Goal: Task Accomplishment & Management: Use online tool/utility

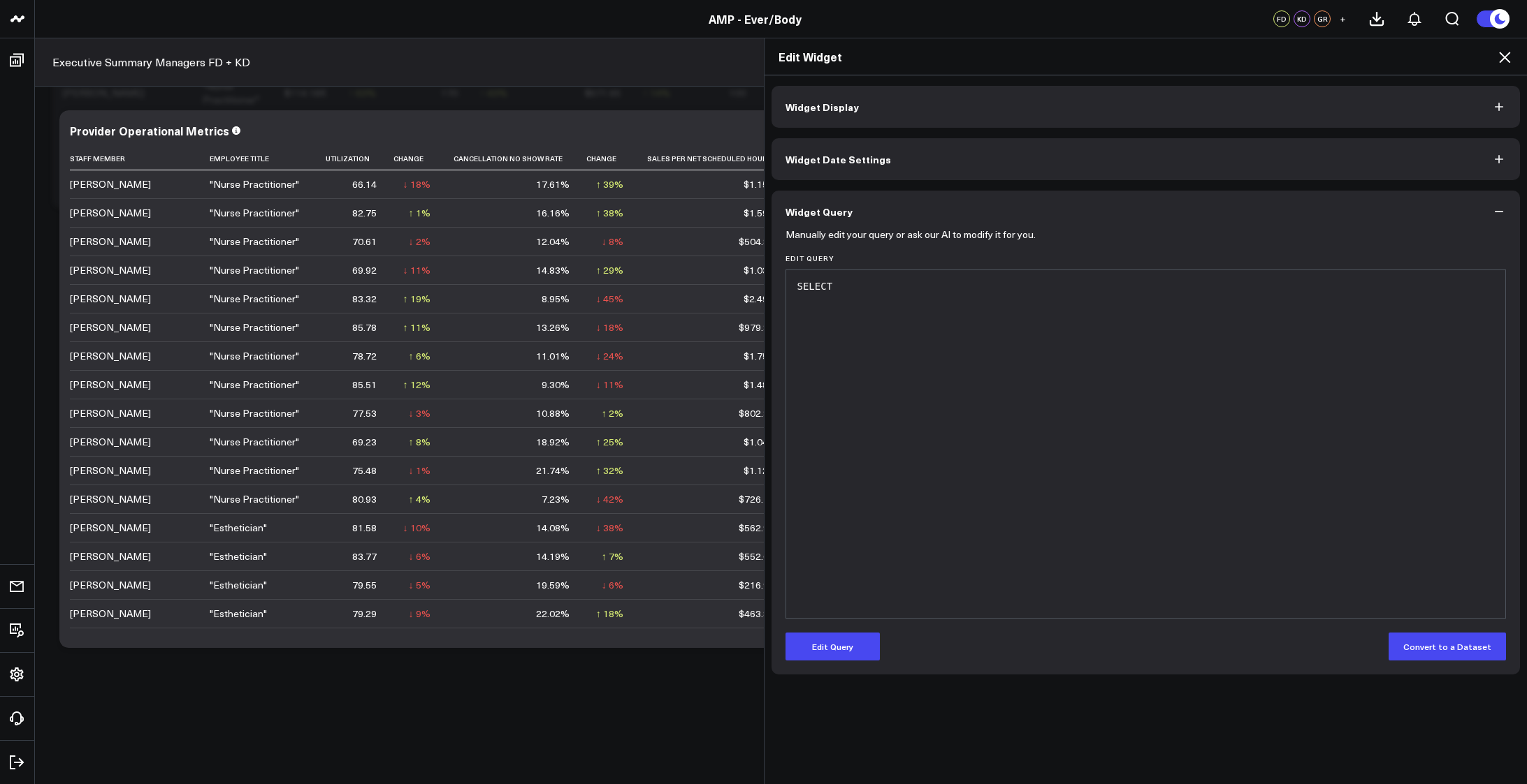
scroll to position [1396, 0]
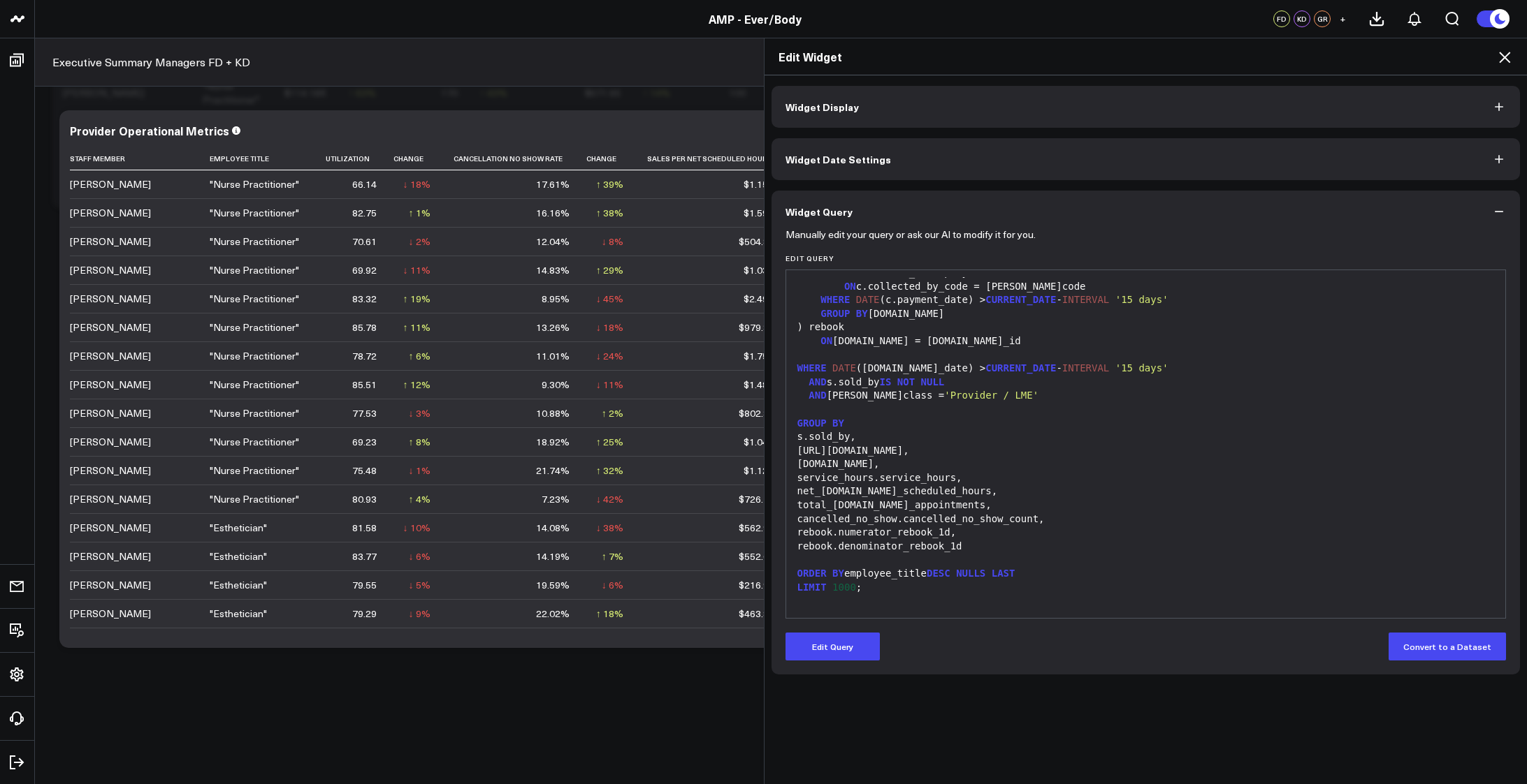
click at [1508, 53] on icon at bounding box center [1504, 57] width 11 height 11
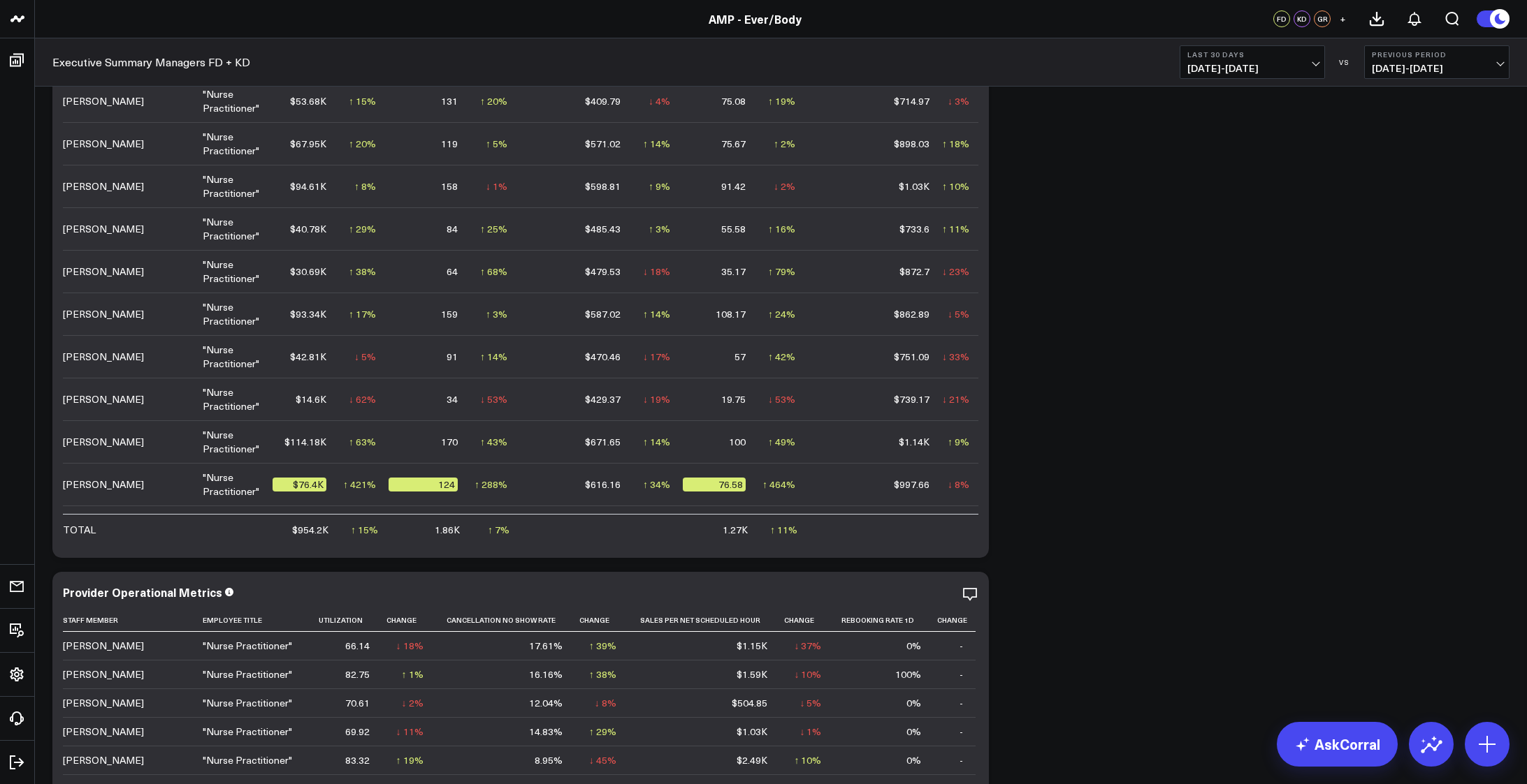
scroll to position [2095, 0]
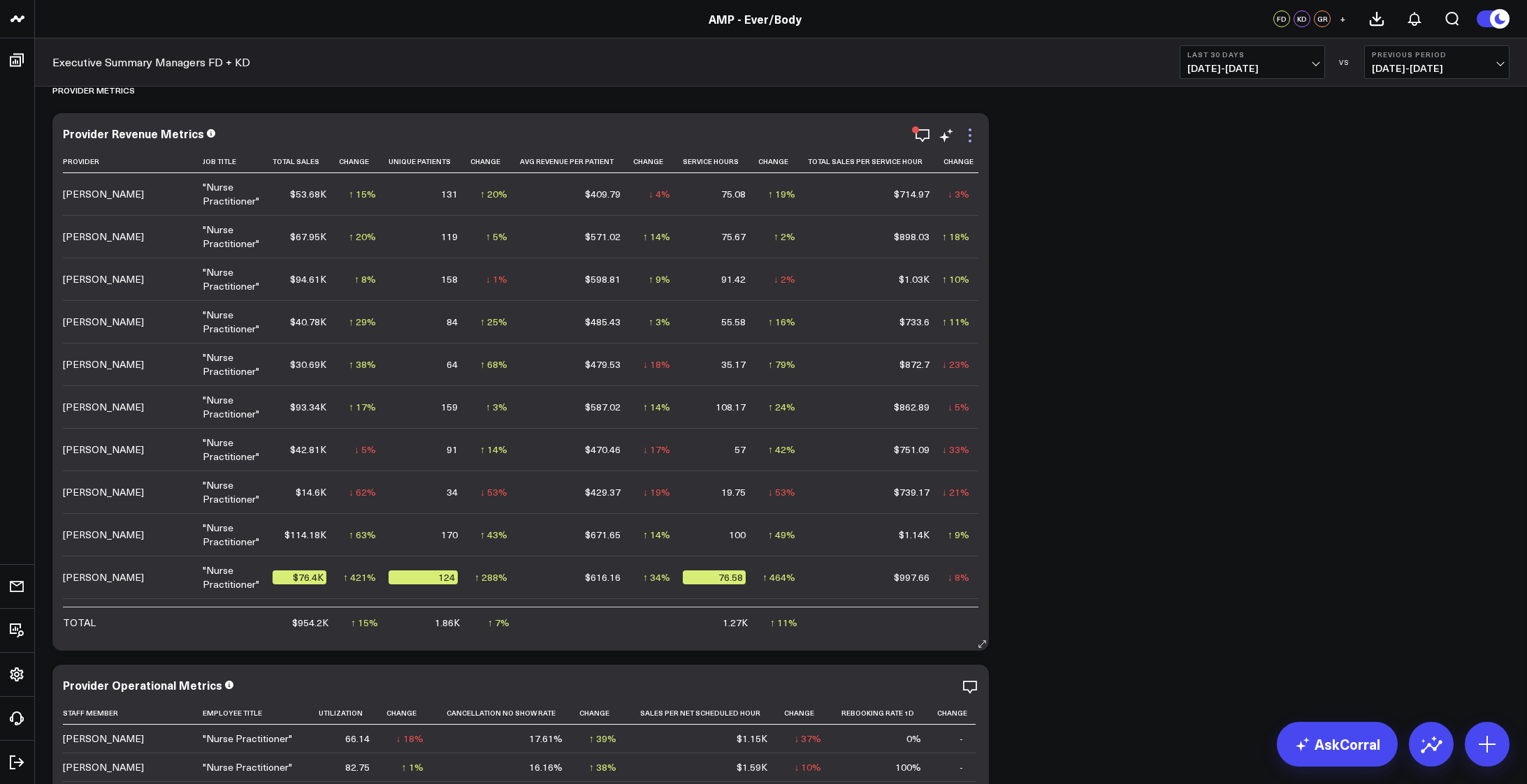
click at [966, 130] on icon at bounding box center [970, 135] width 17 height 17
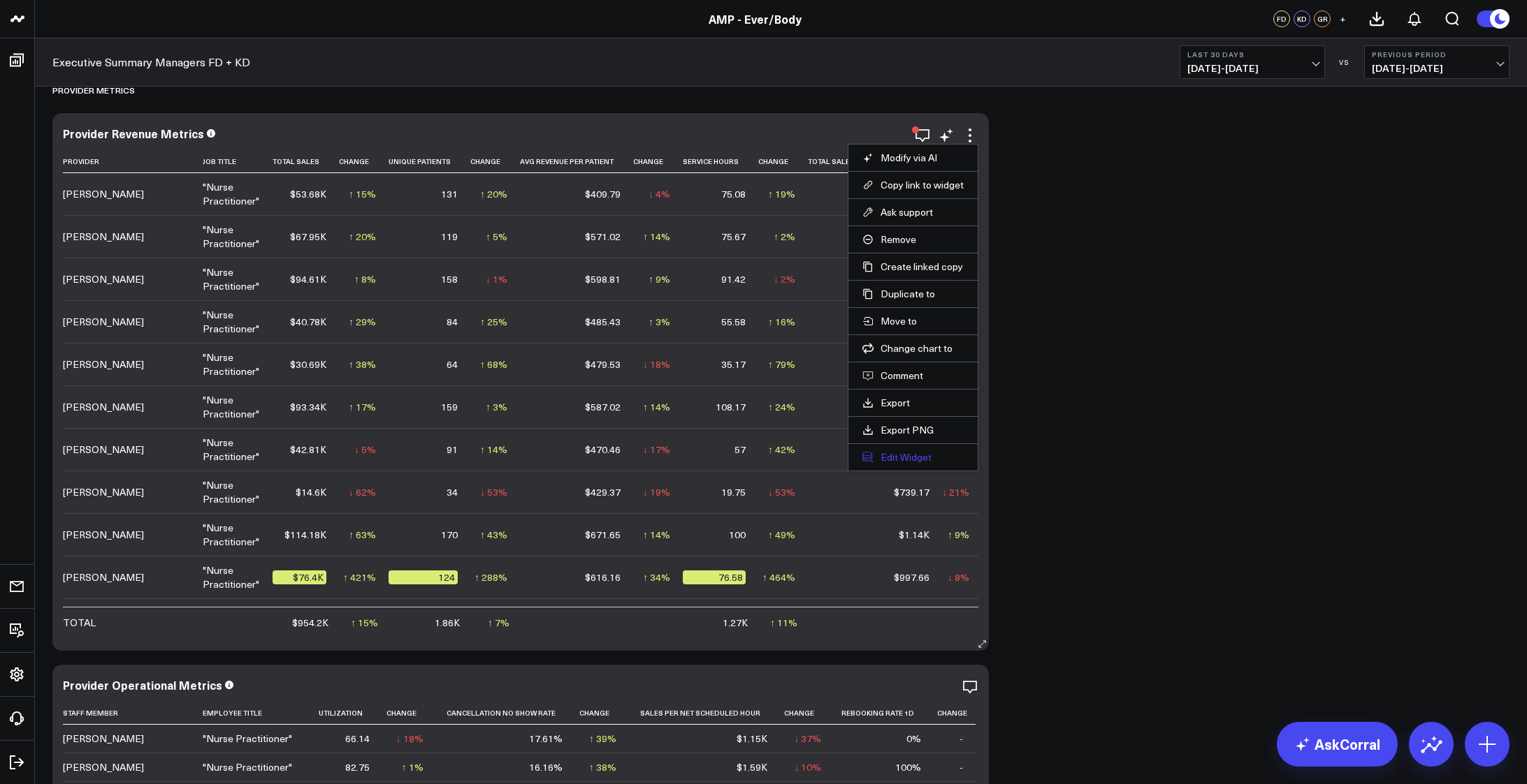
click at [913, 462] on button "Edit Widget" at bounding box center [913, 457] width 101 height 12
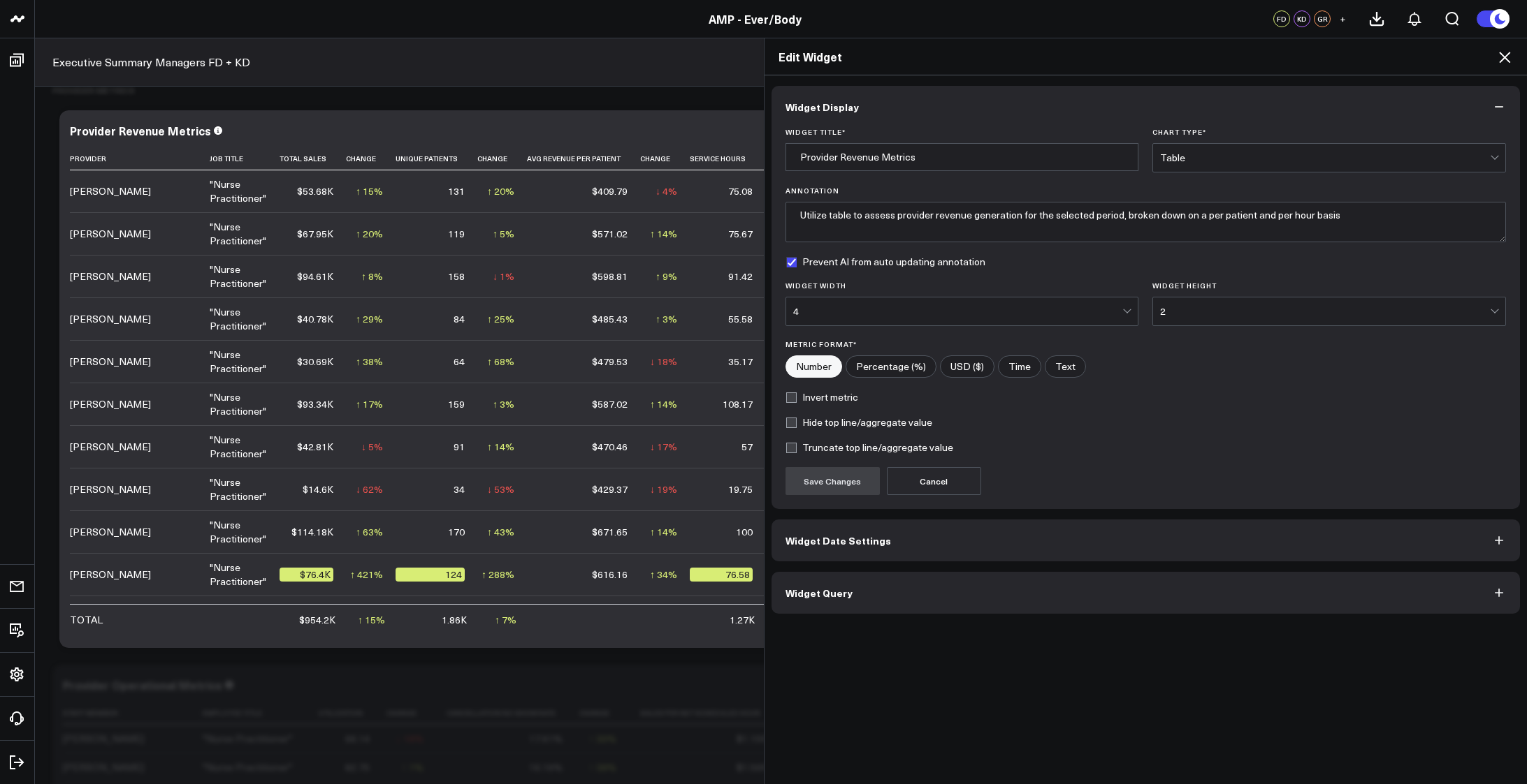
click at [997, 591] on button "Widget Query" at bounding box center [1145, 592] width 749 height 42
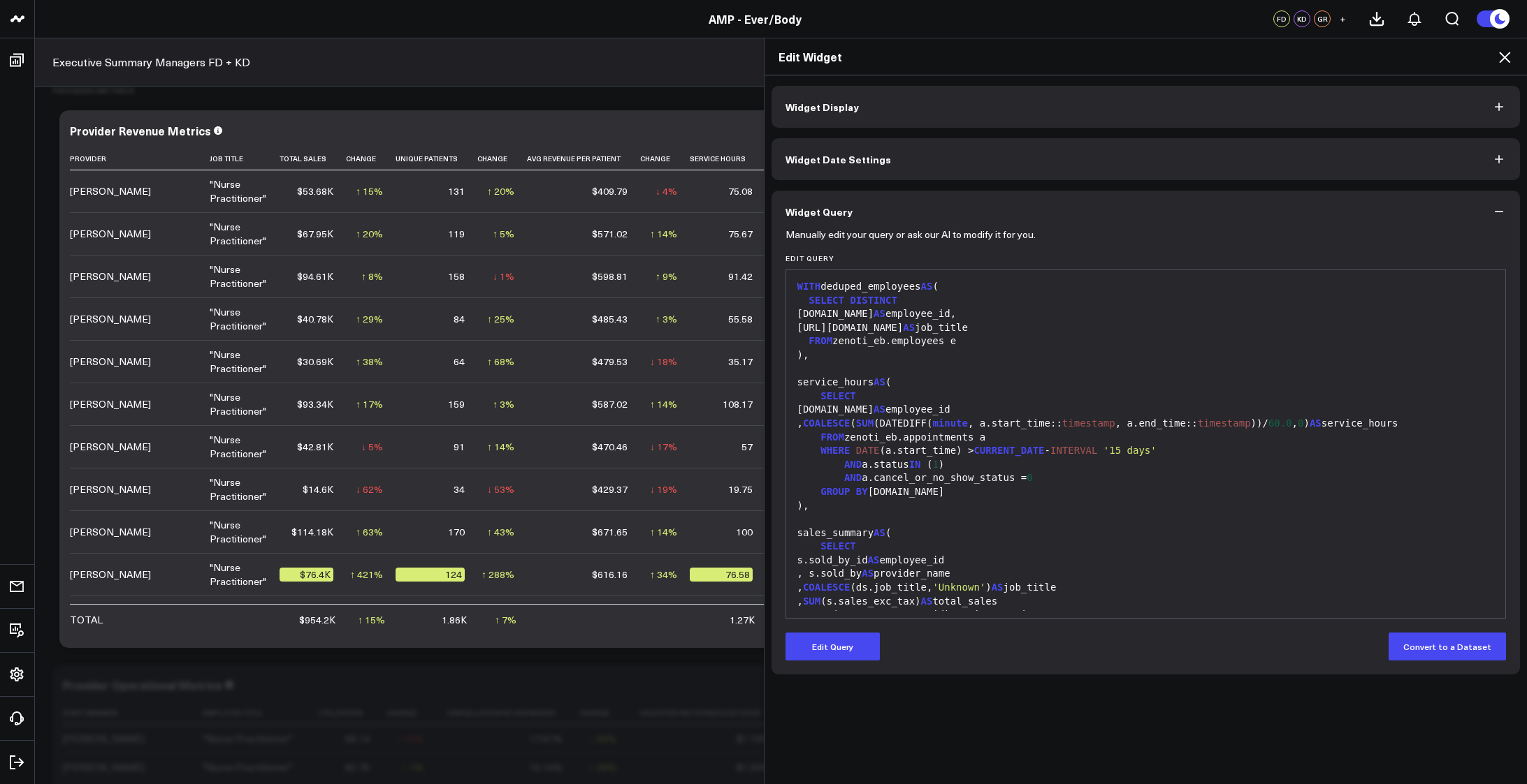
click at [1041, 466] on div "AND a.status IN ( 1 )" at bounding box center [1146, 465] width 706 height 14
click at [829, 638] on button "Edit Query" at bounding box center [832, 646] width 94 height 28
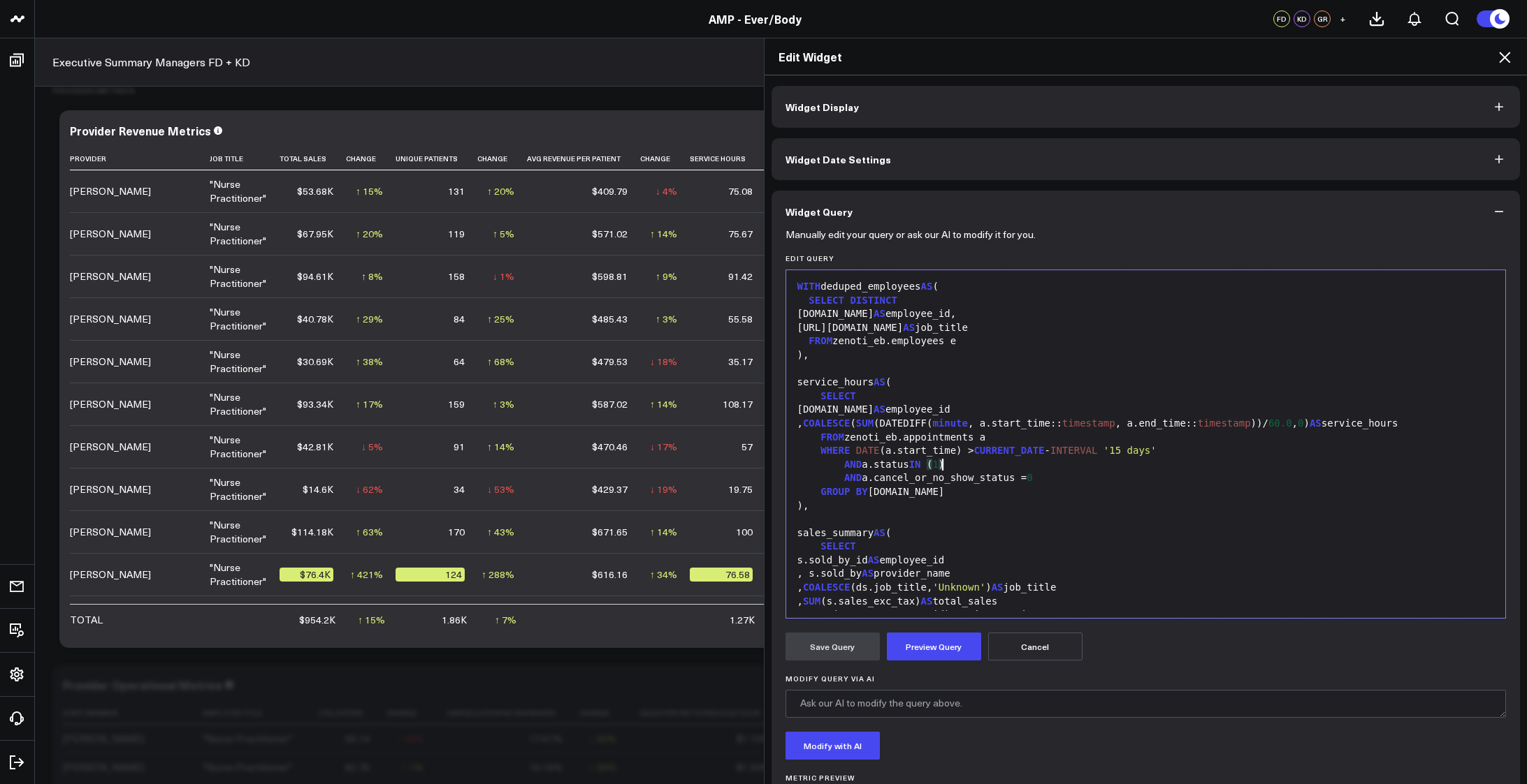
click at [974, 463] on div "AND a.status IN ( 1 )" at bounding box center [1146, 465] width 706 height 14
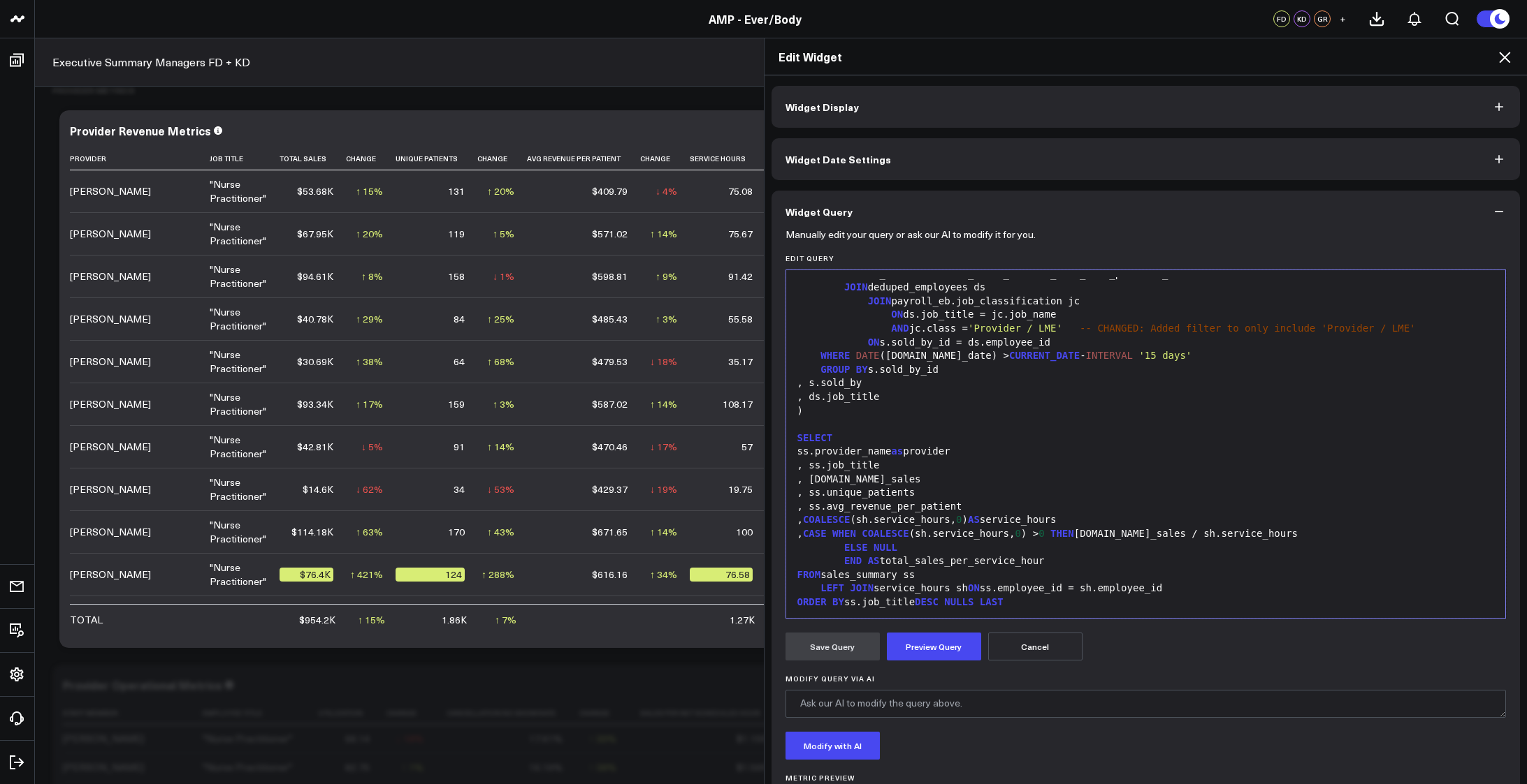
scroll to position [411, 0]
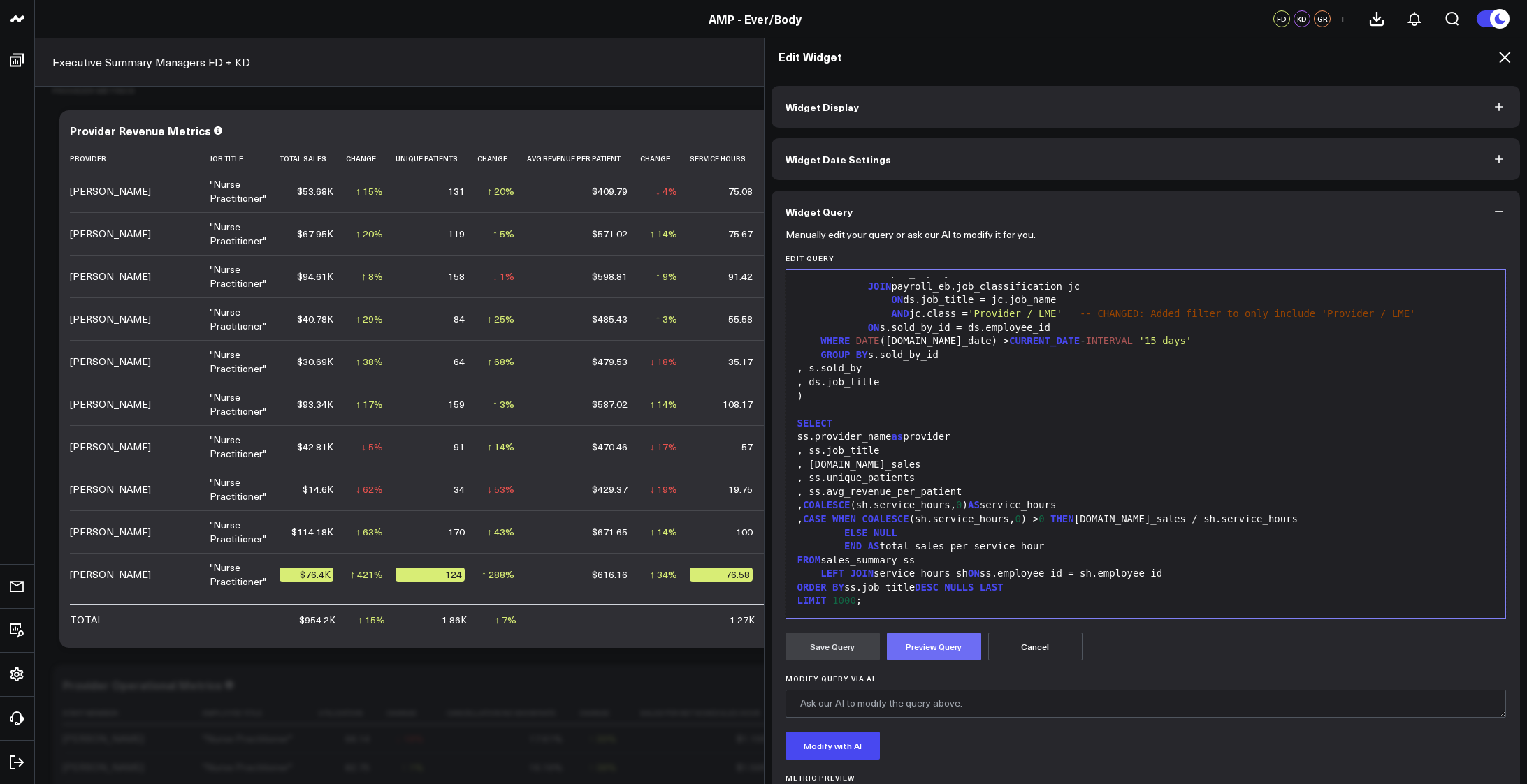
click at [941, 649] on button "Preview Query" at bounding box center [934, 646] width 94 height 28
click at [829, 649] on button "Save Query" at bounding box center [832, 646] width 94 height 28
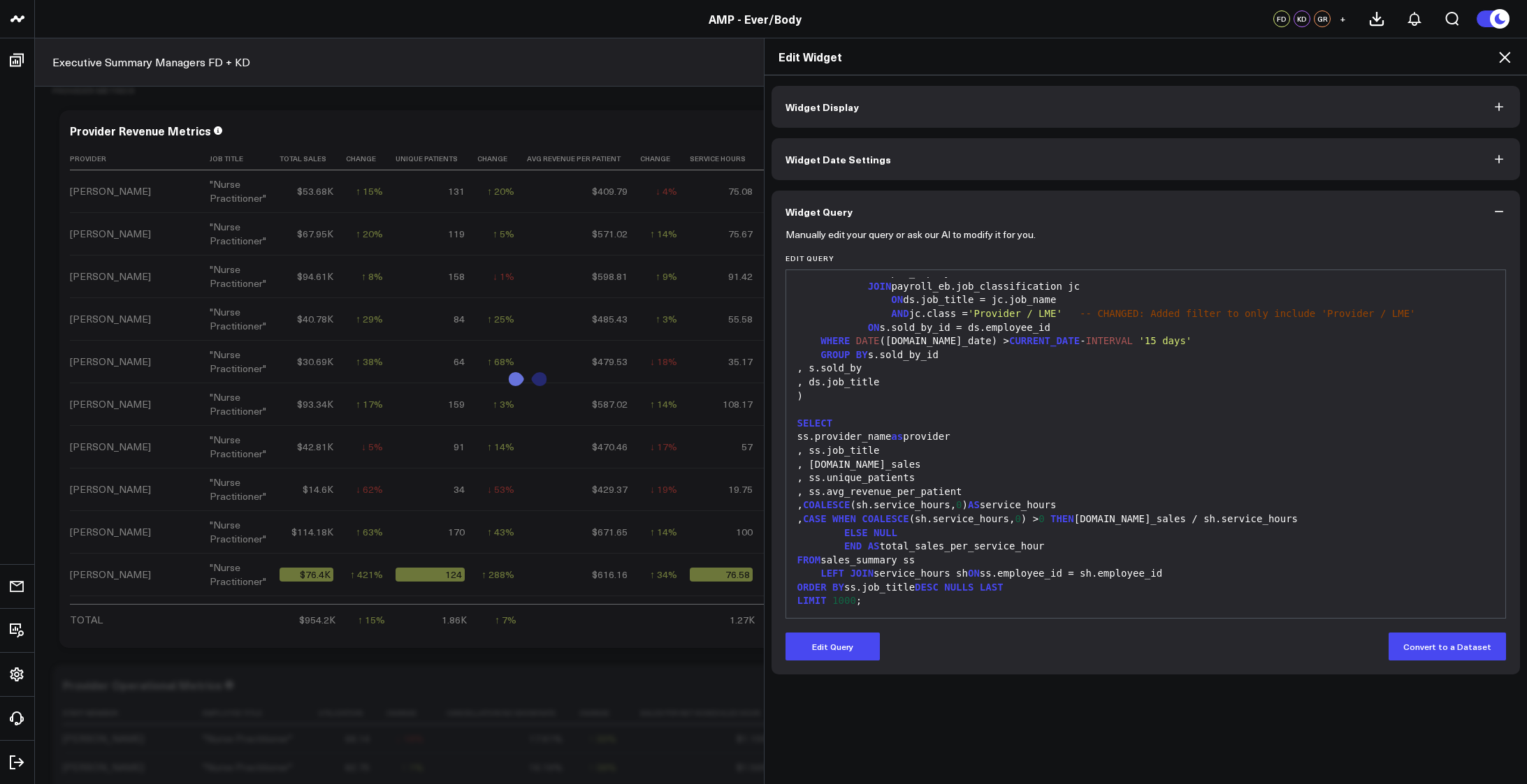
click at [1499, 57] on icon at bounding box center [1504, 57] width 17 height 17
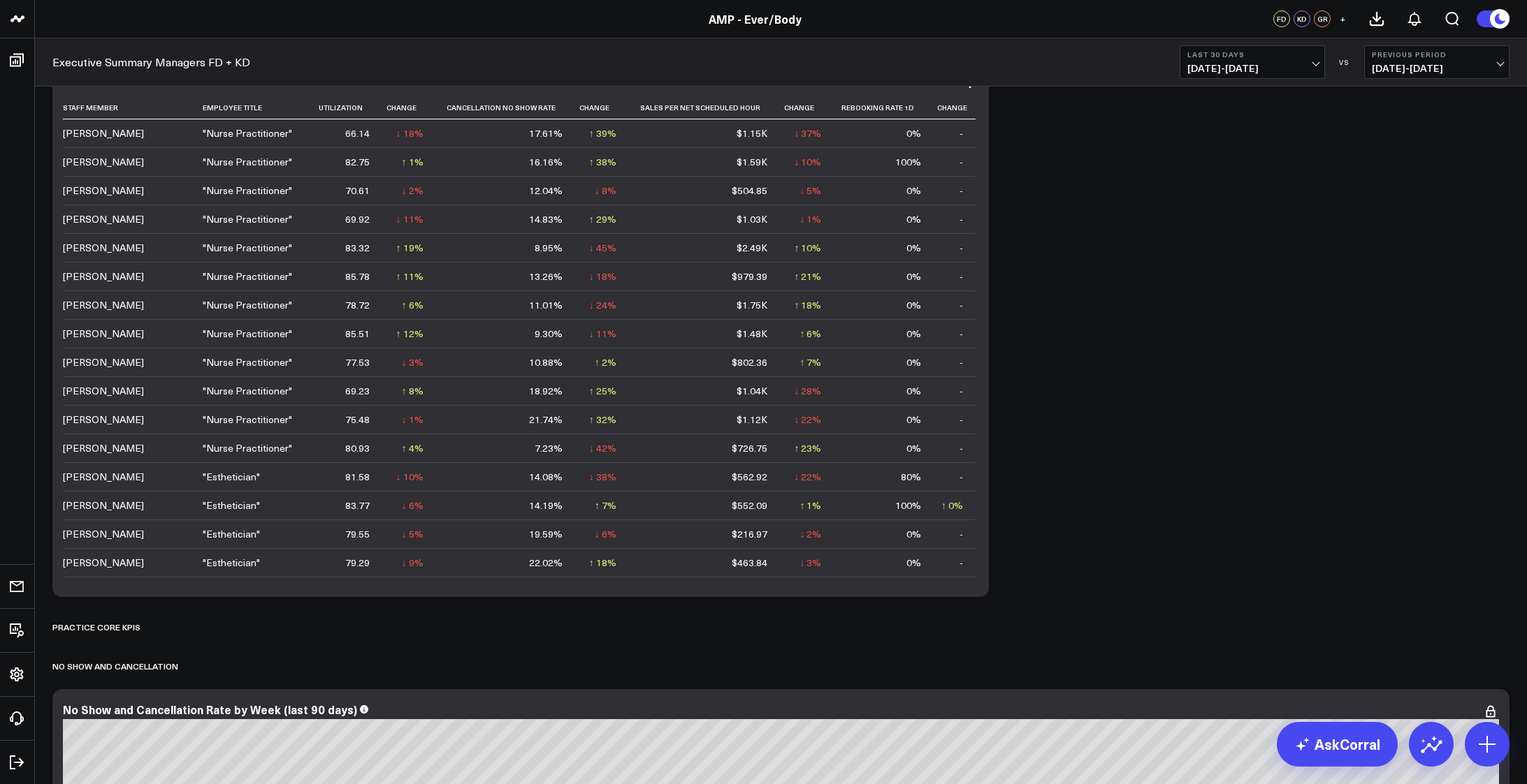
scroll to position [2515, 0]
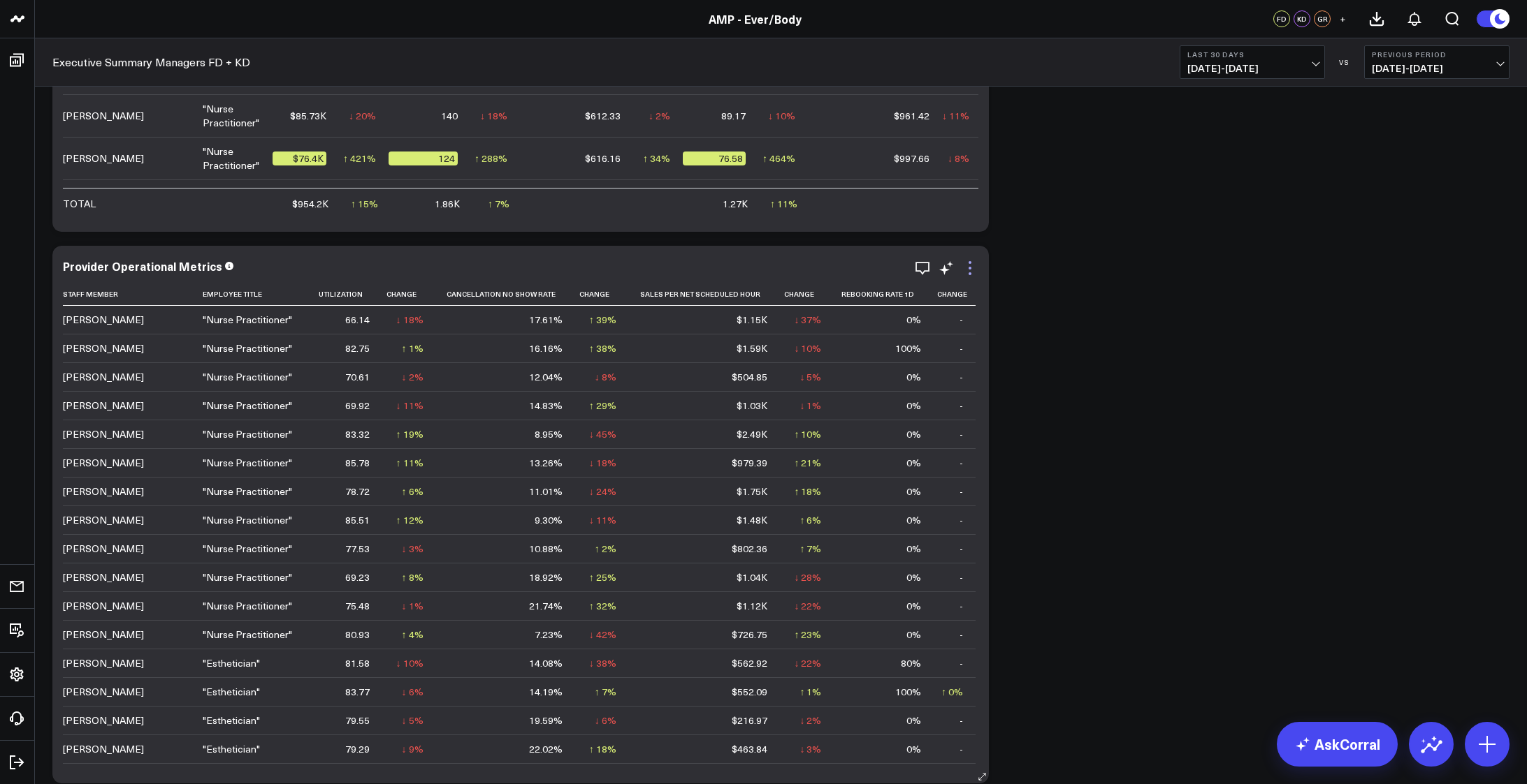
click at [973, 260] on icon at bounding box center [970, 268] width 17 height 17
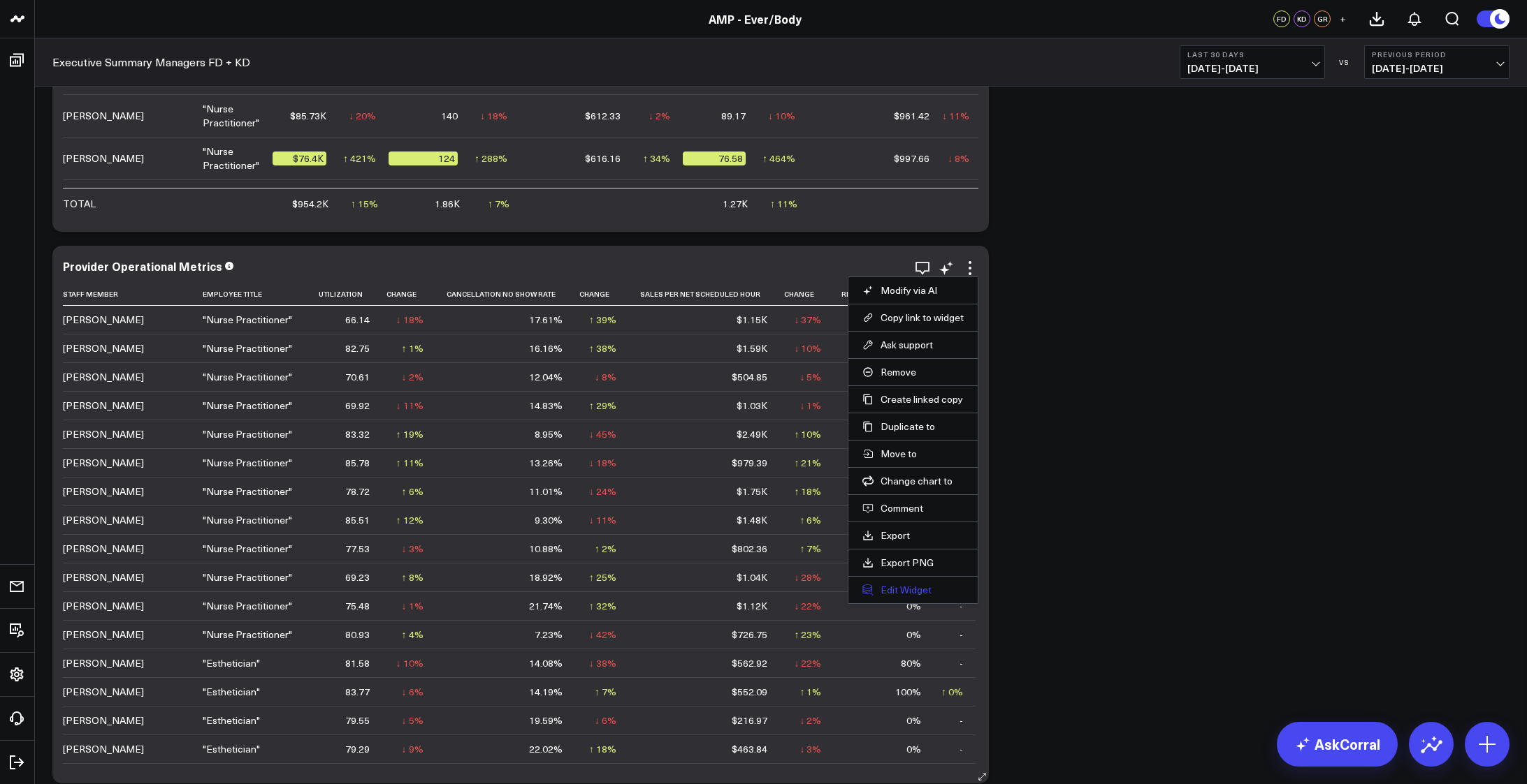
click at [906, 592] on button "Edit Widget" at bounding box center [913, 590] width 101 height 12
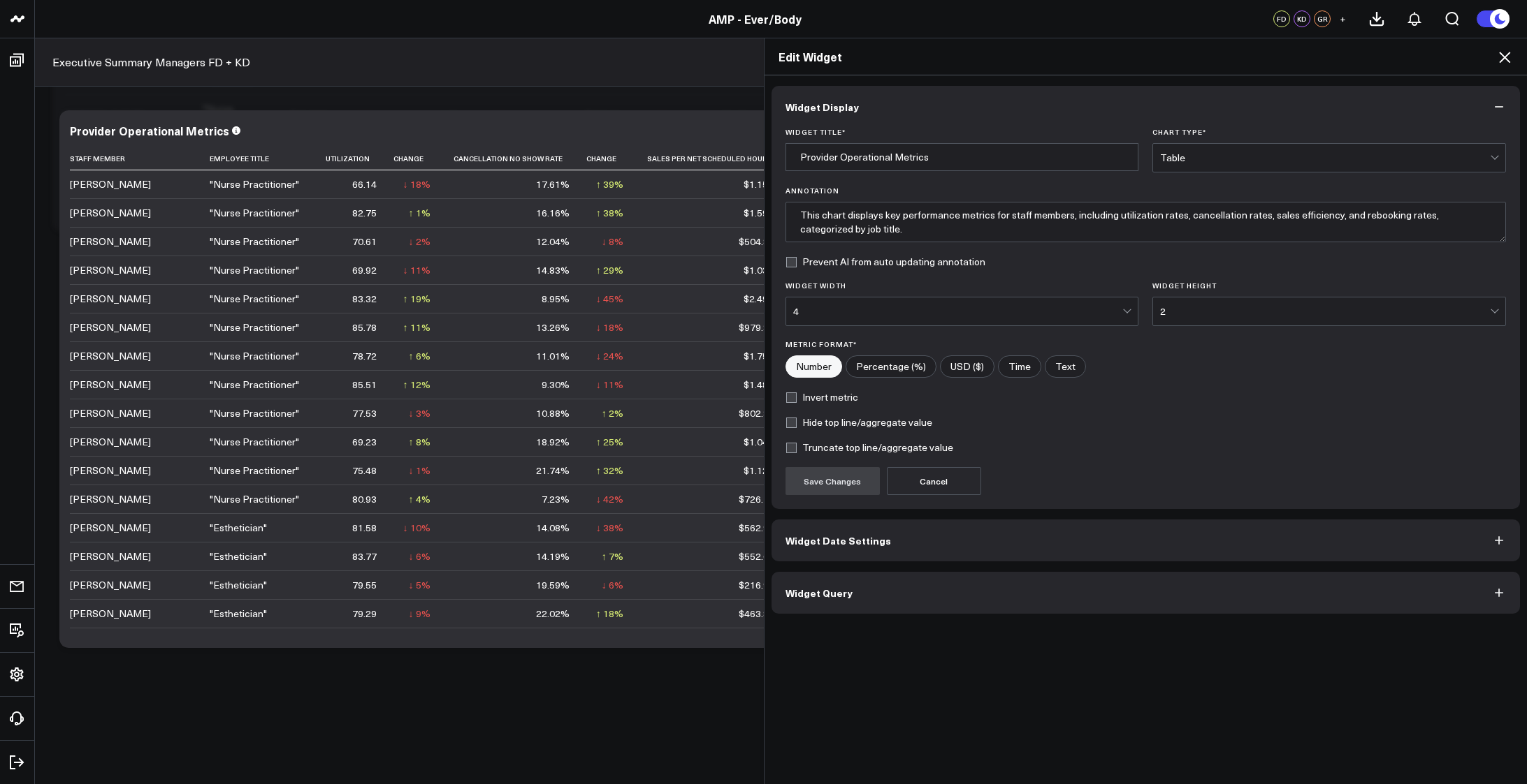
click at [1011, 589] on button "Widget Query" at bounding box center [1145, 592] width 749 height 42
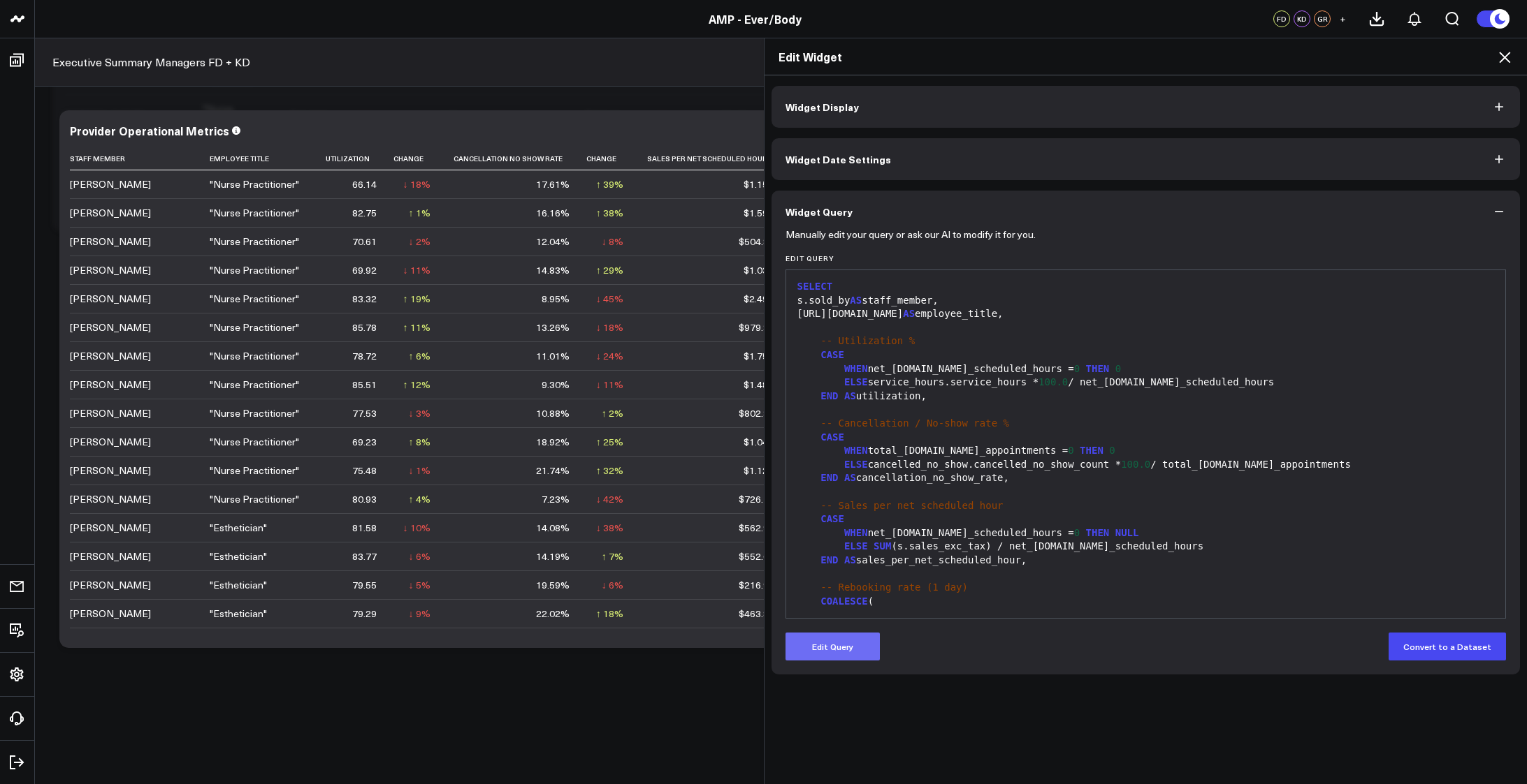
click at [830, 638] on button "Edit Query" at bounding box center [832, 646] width 94 height 28
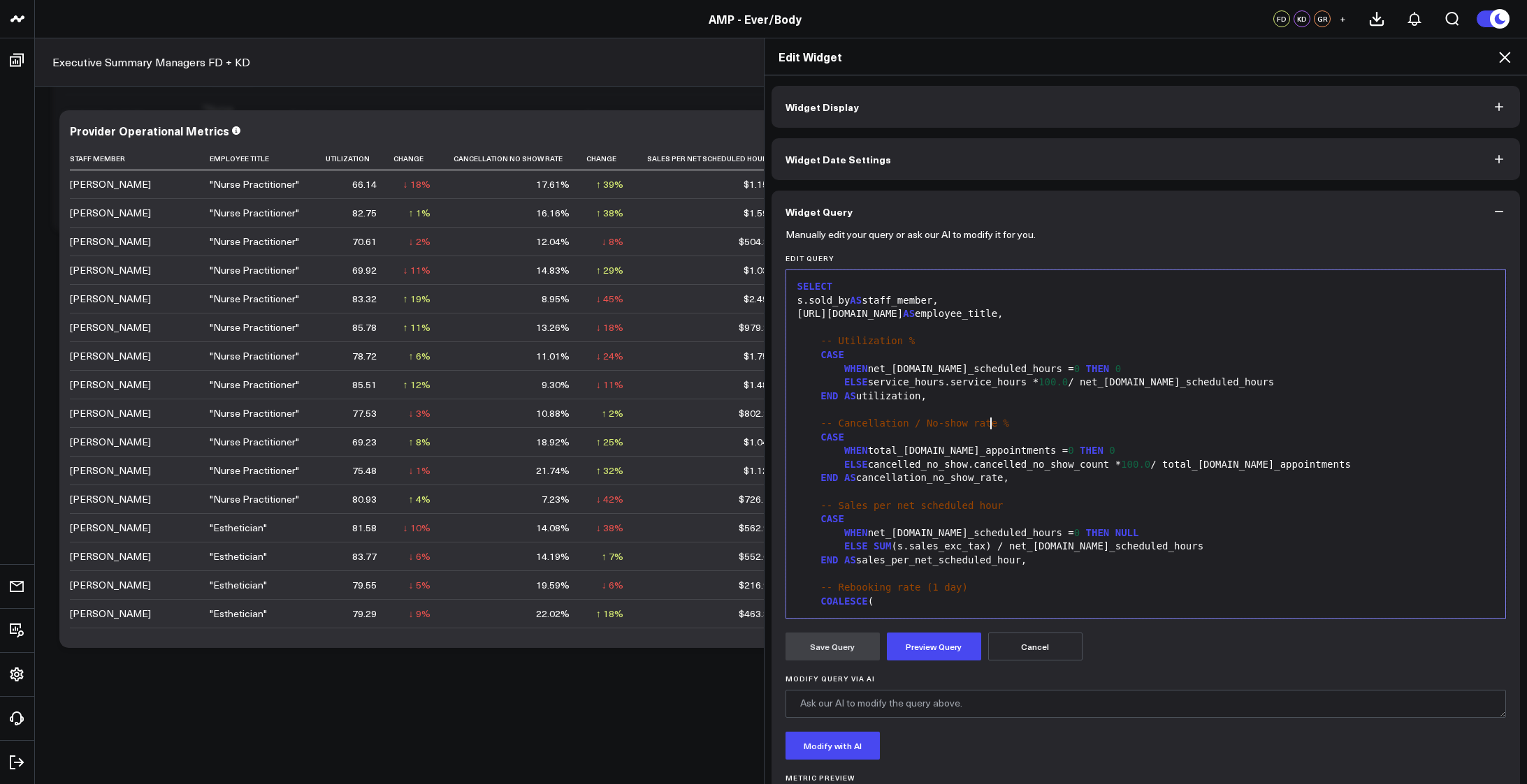
click at [1003, 429] on div "-- Cancellation / No-show rate %" at bounding box center [1146, 424] width 706 height 14
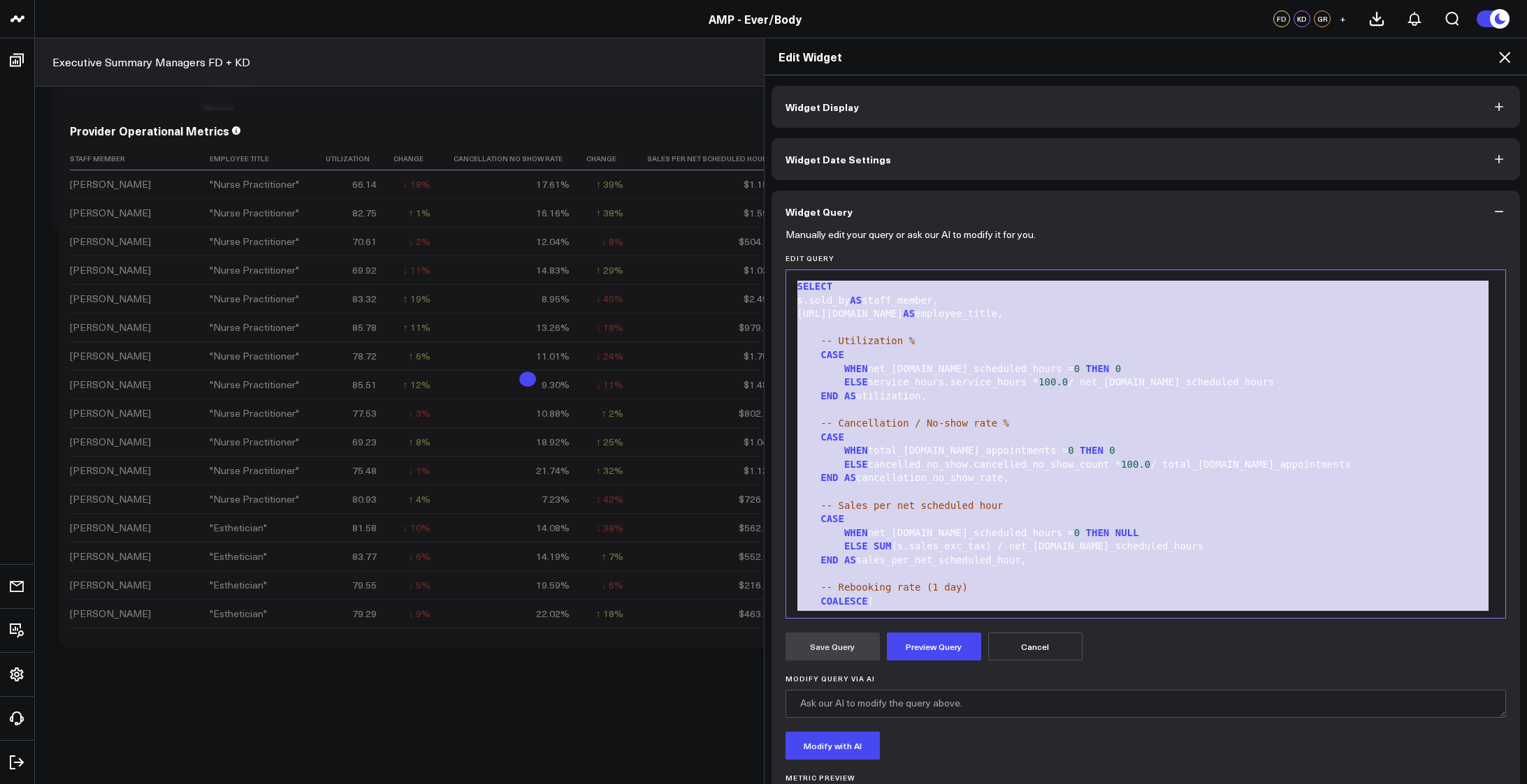
click at [997, 424] on div "-- Cancellation / No-show rate %" at bounding box center [1146, 424] width 706 height 14
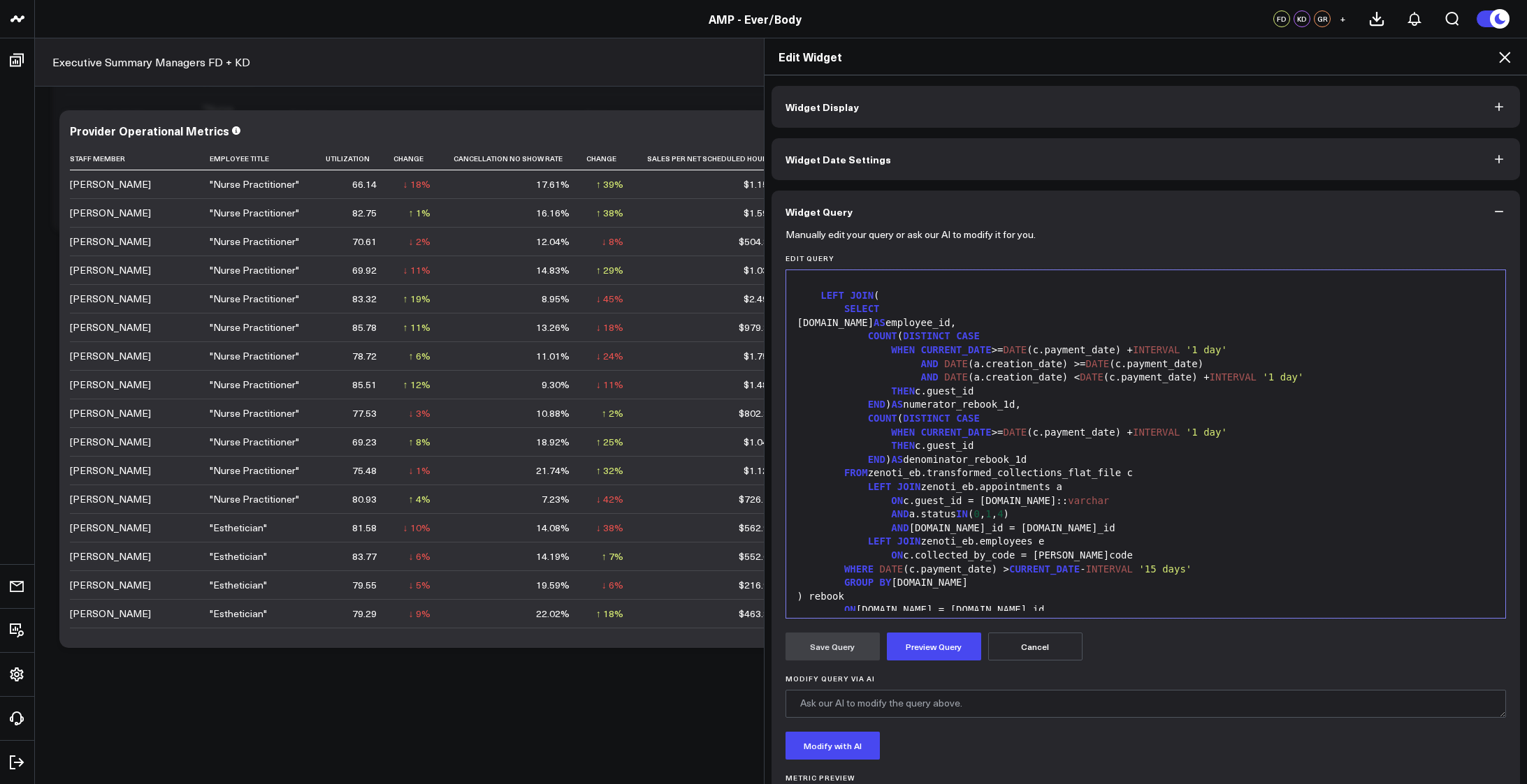
scroll to position [917, 0]
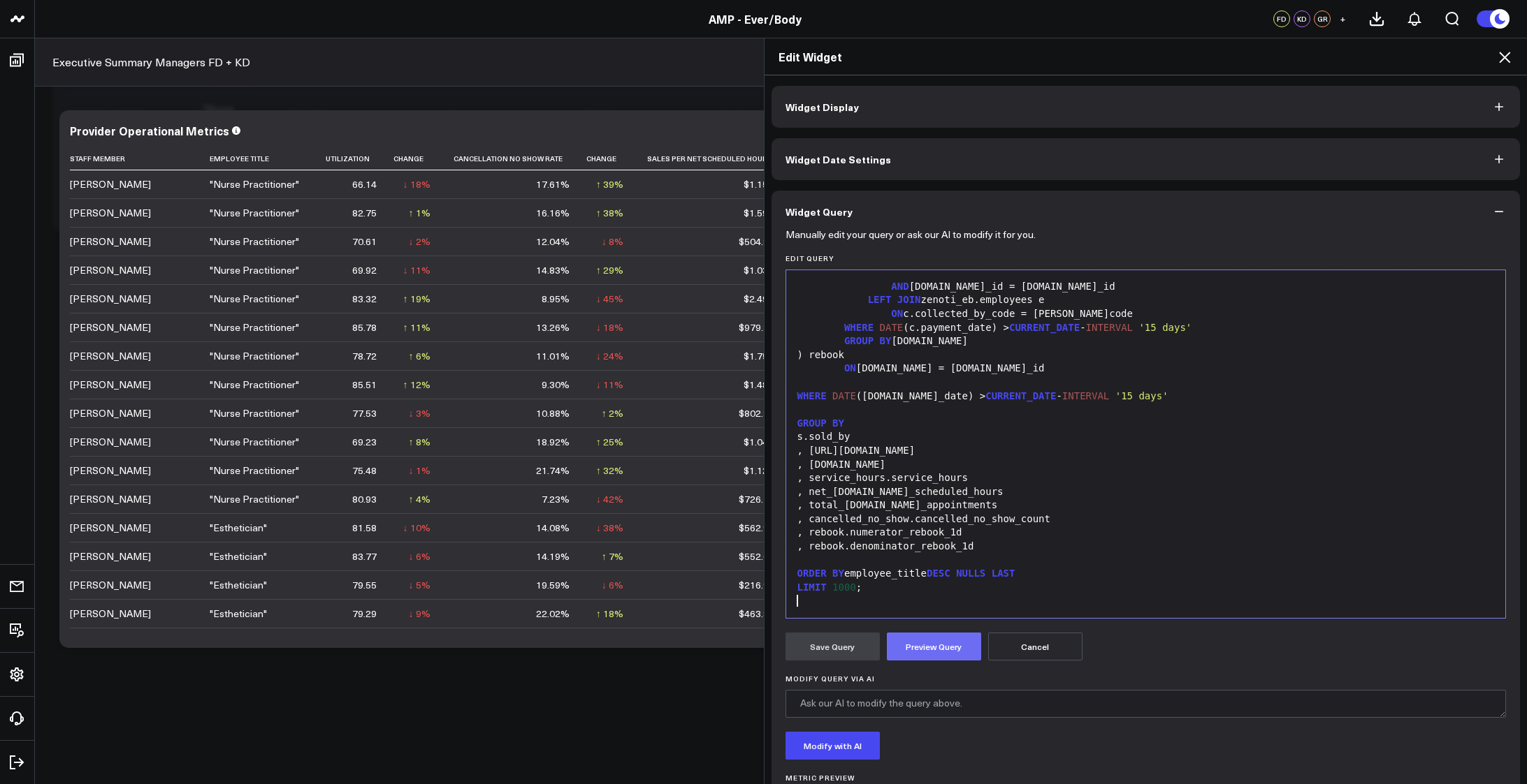
click at [931, 635] on button "Preview Query" at bounding box center [934, 646] width 94 height 28
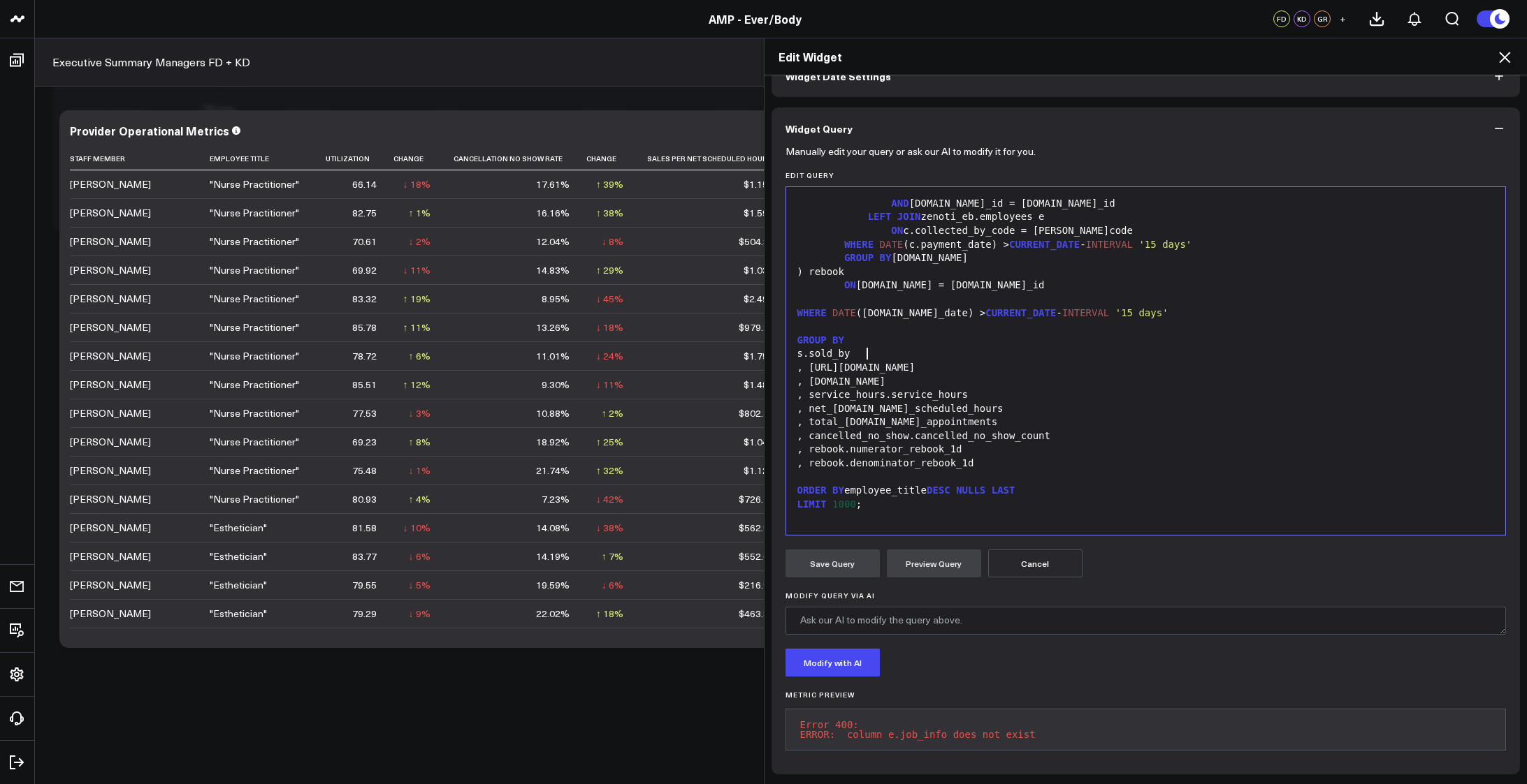
click at [969, 347] on div "s.sold_by" at bounding box center [1146, 354] width 706 height 14
click at [941, 361] on div ", e.job_info.name" at bounding box center [1146, 367] width 706 height 14
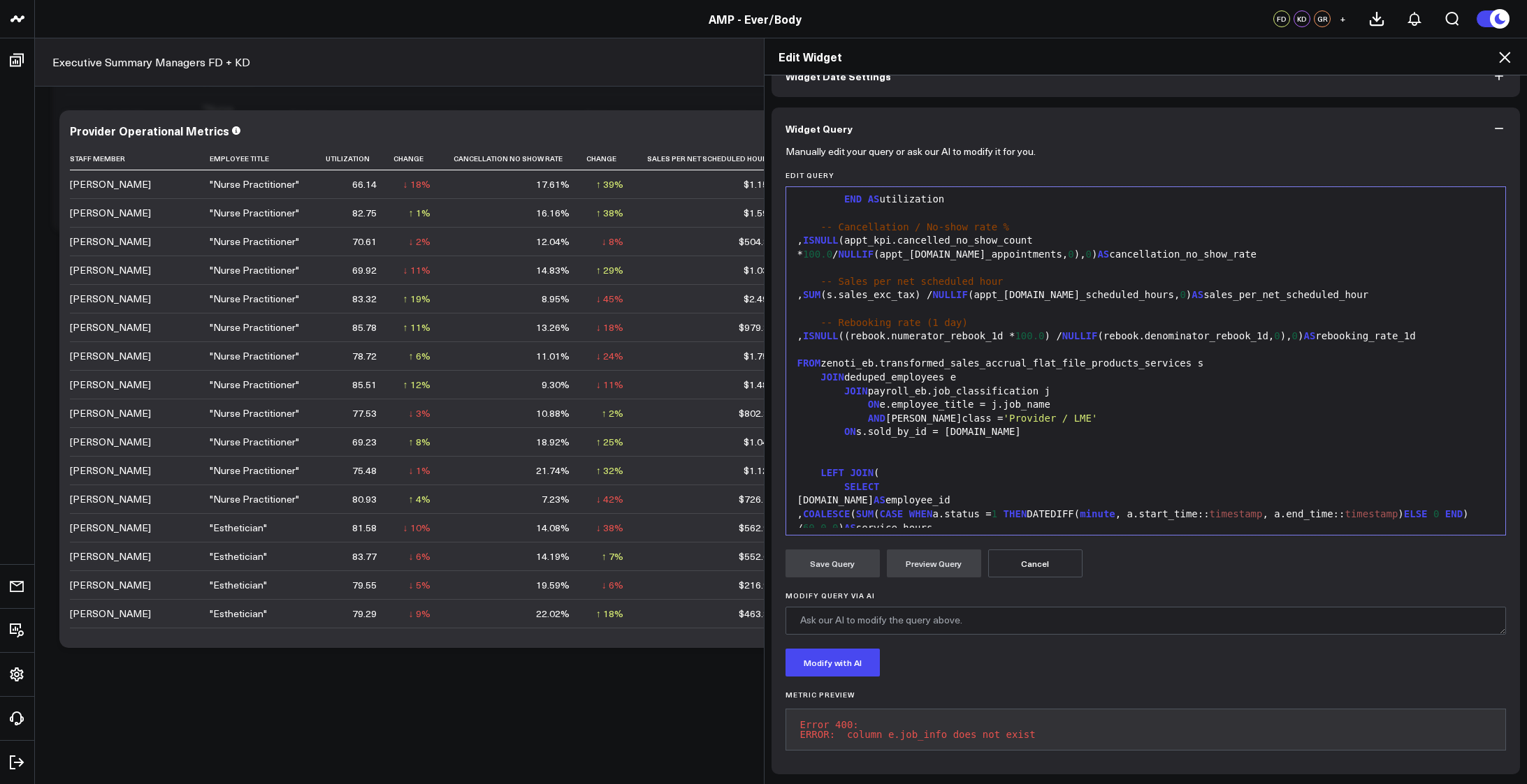
scroll to position [0, 0]
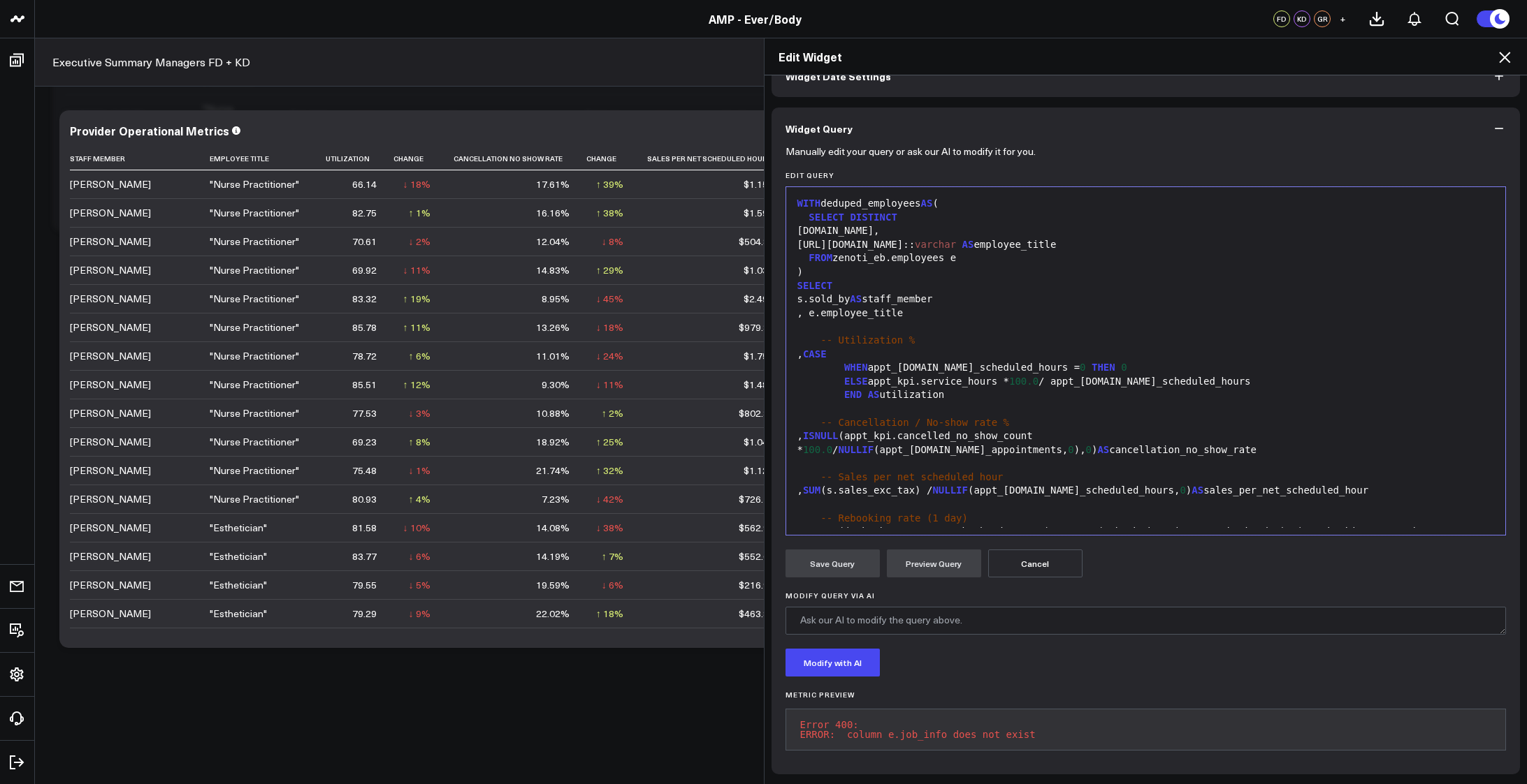
click at [988, 403] on div at bounding box center [1146, 409] width 706 height 14
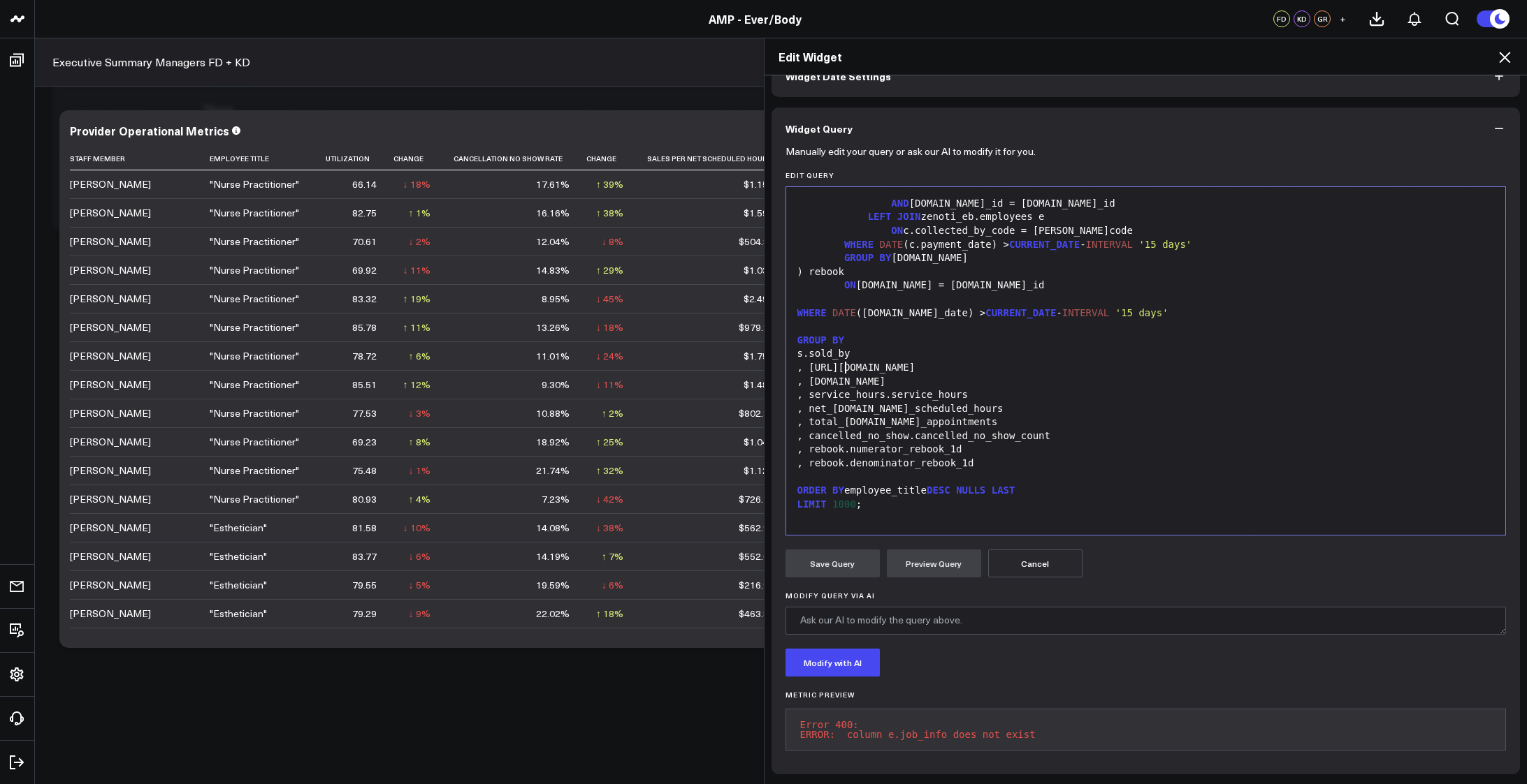
click at [838, 361] on div ", e.job_info.name" at bounding box center [1146, 367] width 706 height 14
click at [926, 556] on button "Preview Query" at bounding box center [934, 564] width 94 height 28
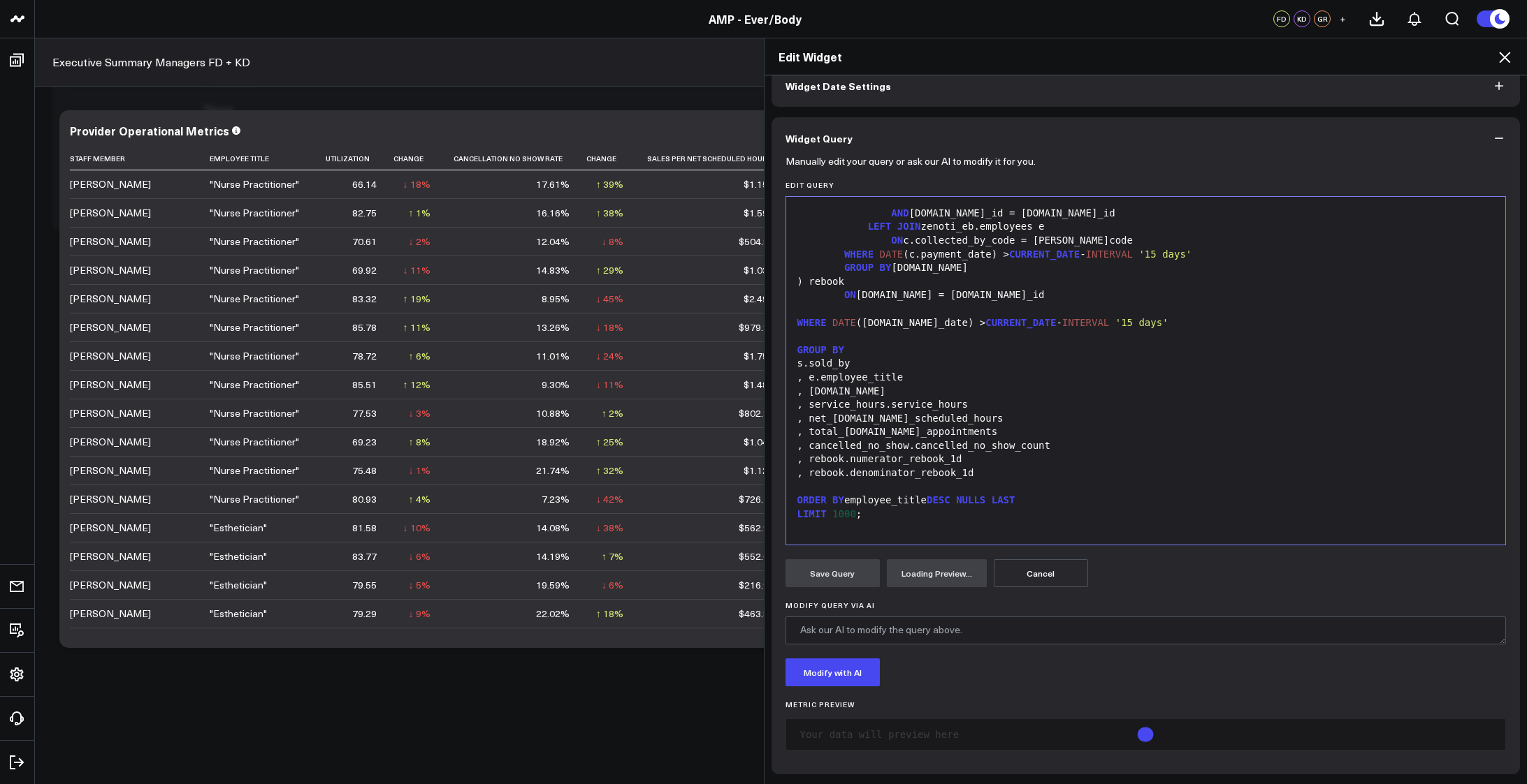
scroll to position [93, 0]
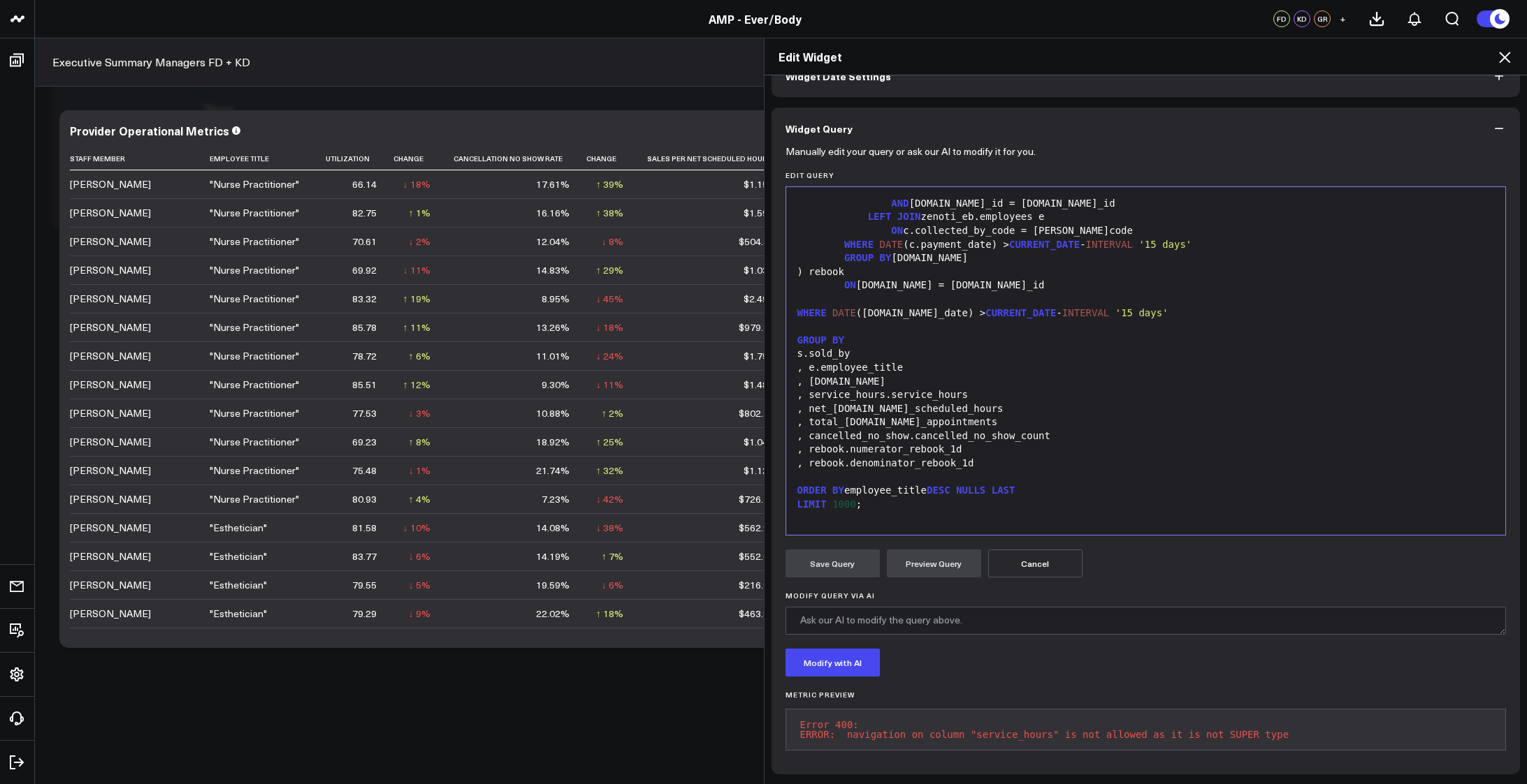
click at [1030, 388] on div ", service_hours.service_hours" at bounding box center [1146, 395] width 706 height 14
click at [965, 550] on button "Preview Query" at bounding box center [934, 564] width 94 height 28
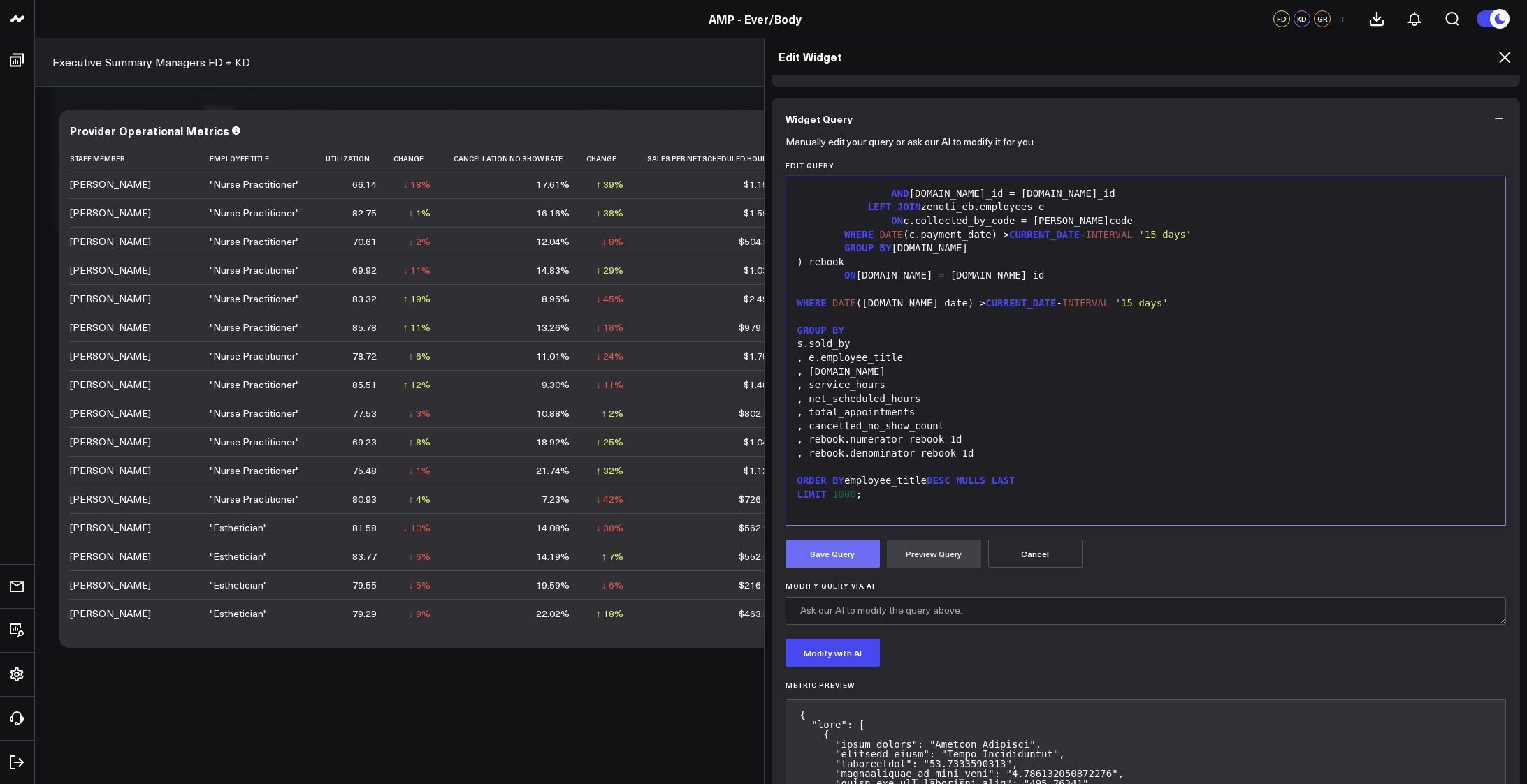
click at [823, 559] on button "Save Query" at bounding box center [832, 554] width 94 height 28
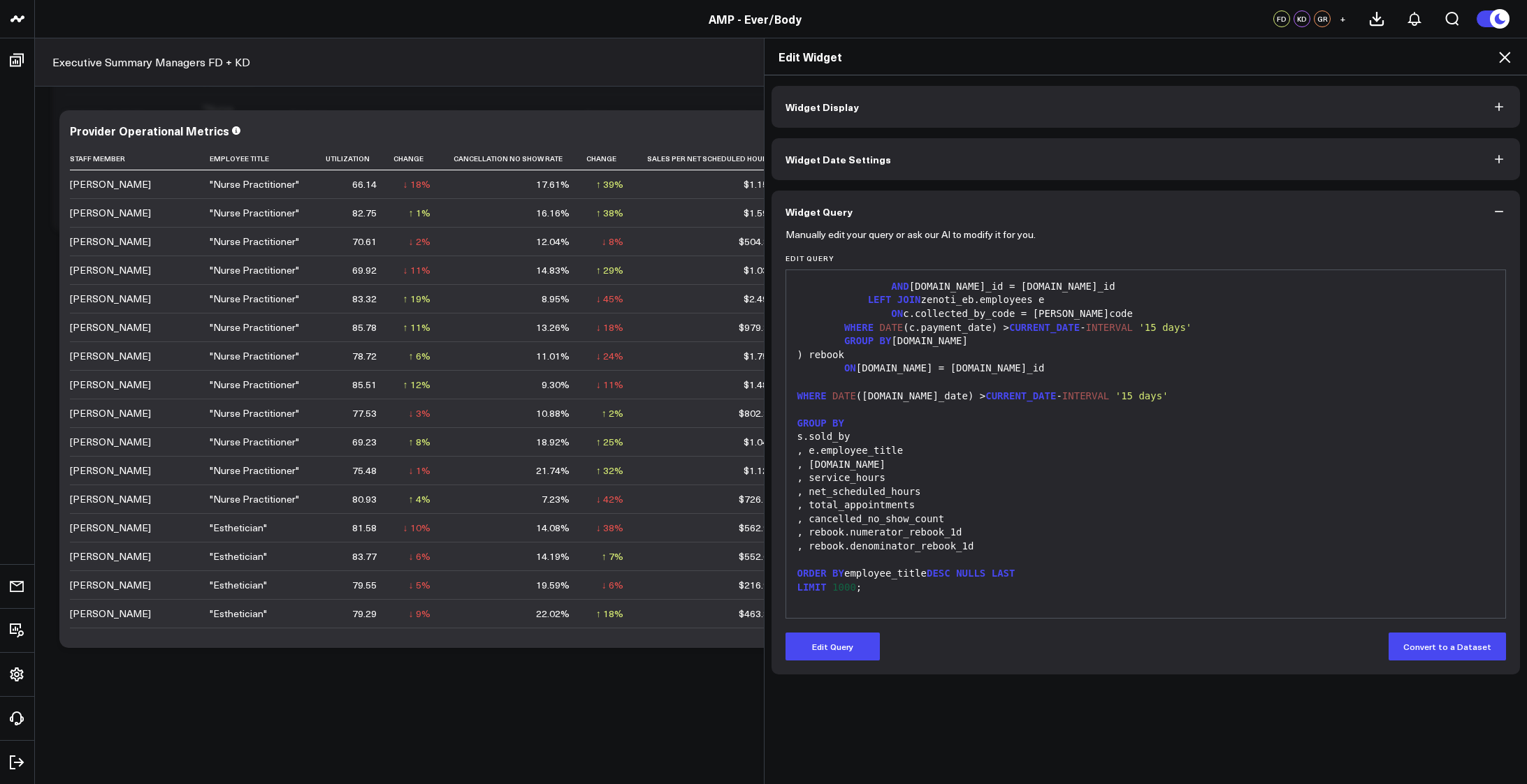
scroll to position [0, 0]
click at [1501, 57] on icon at bounding box center [1504, 57] width 17 height 17
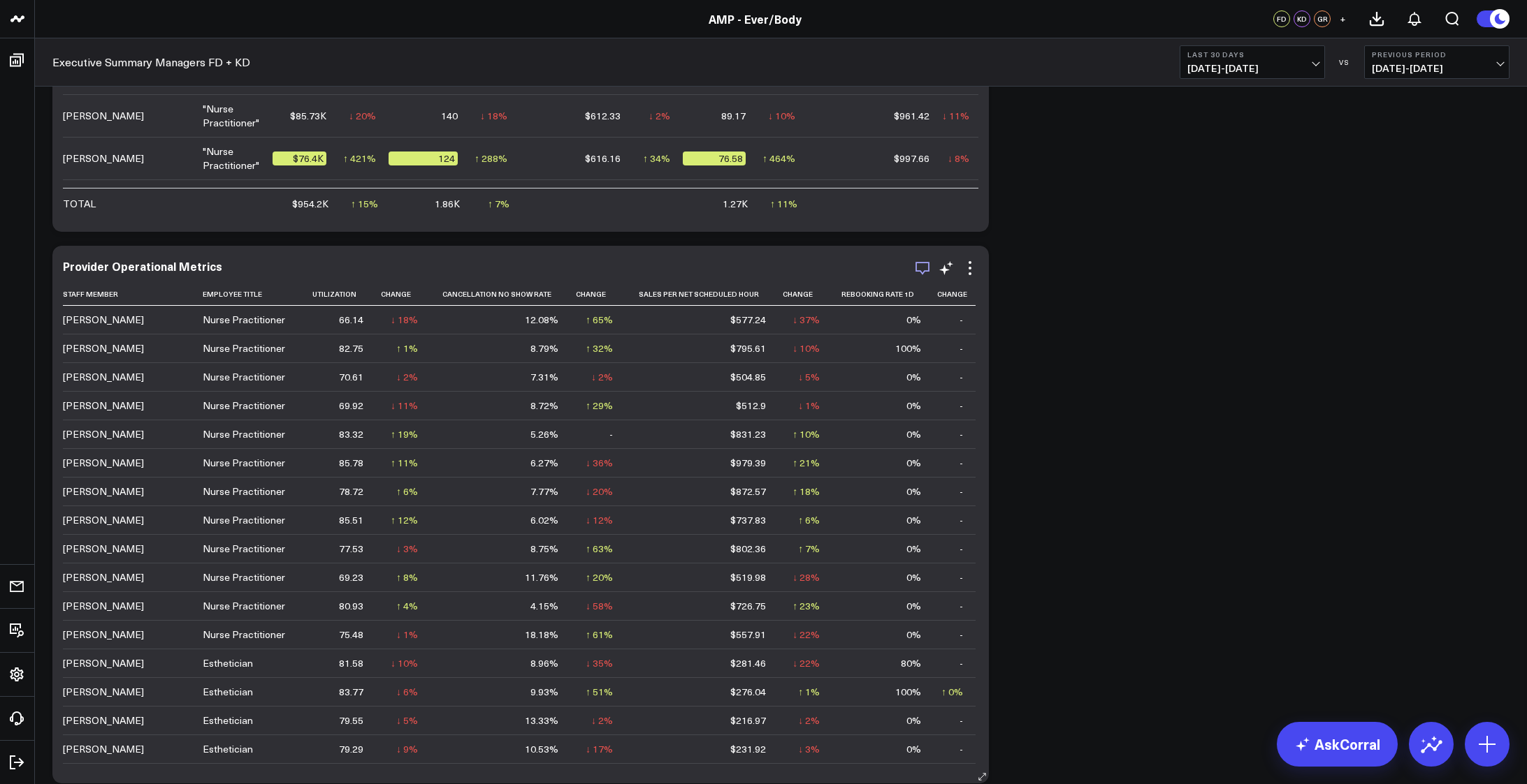
click at [925, 266] on icon "button" at bounding box center [922, 268] width 17 height 17
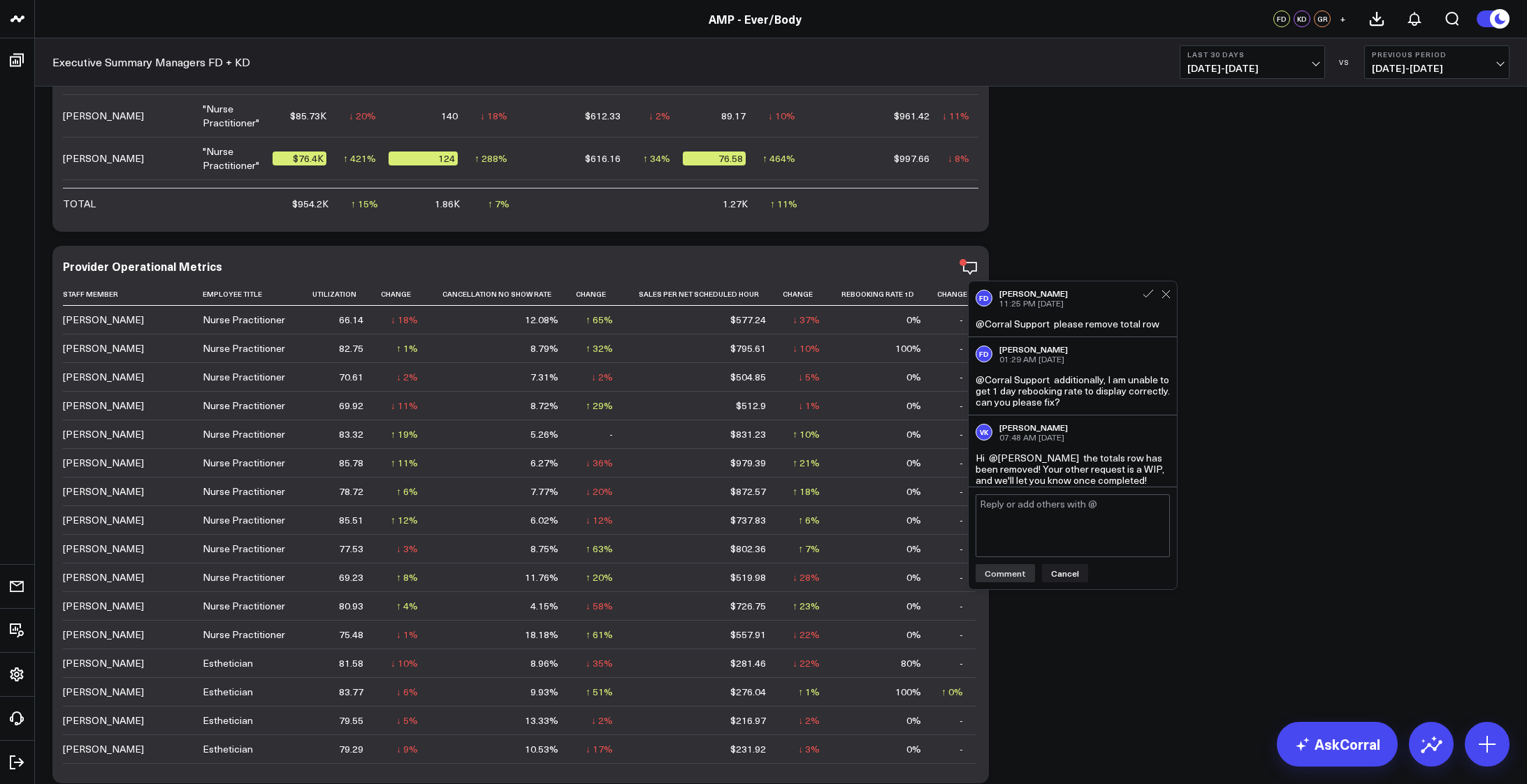
click at [1040, 531] on textarea at bounding box center [1072, 526] width 194 height 63
type textarea "simplified, approved for production EXCEPT: we know this method of calculating …"
click at [999, 567] on button "Comment" at bounding box center [1005, 575] width 59 height 18
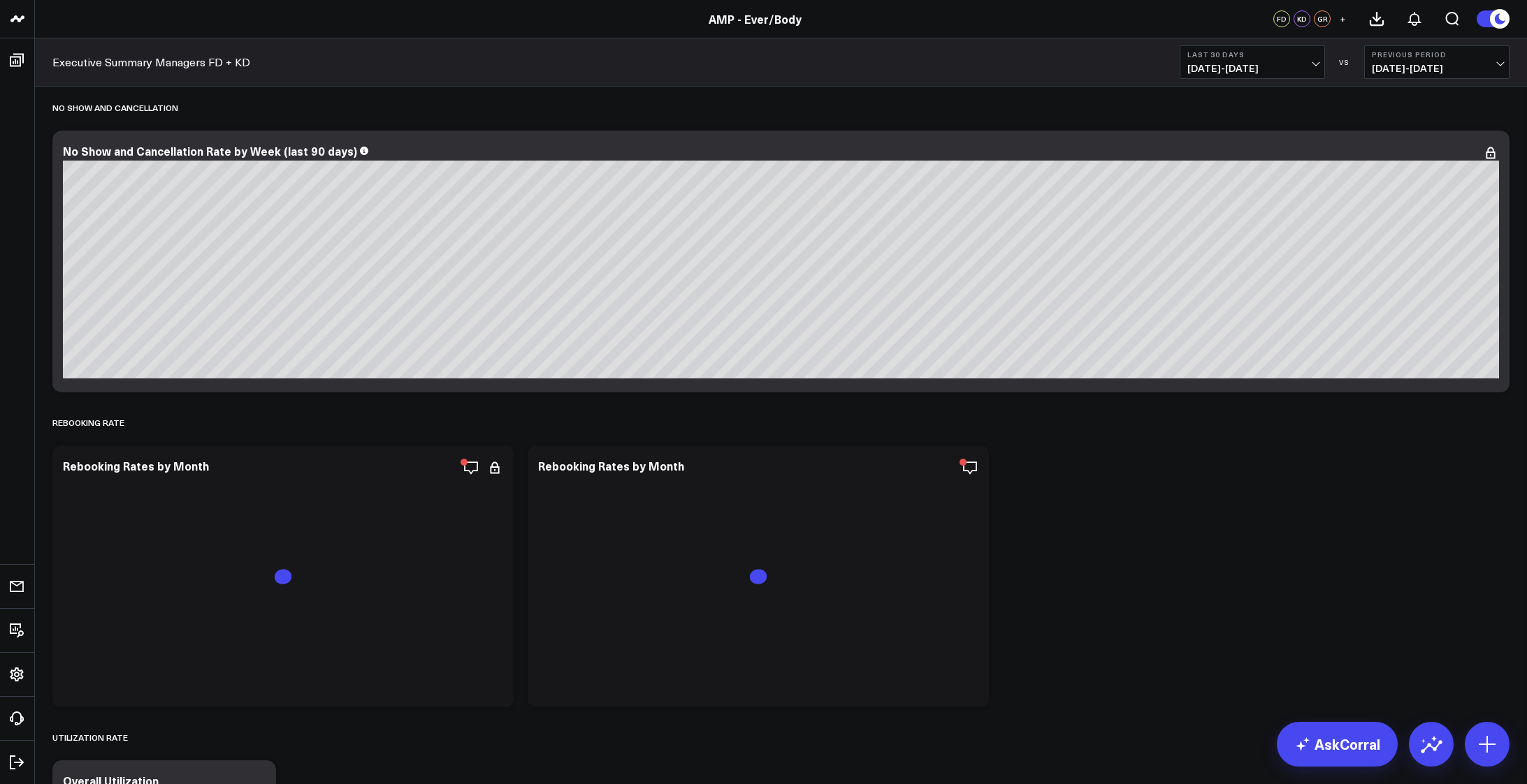
scroll to position [3282, 0]
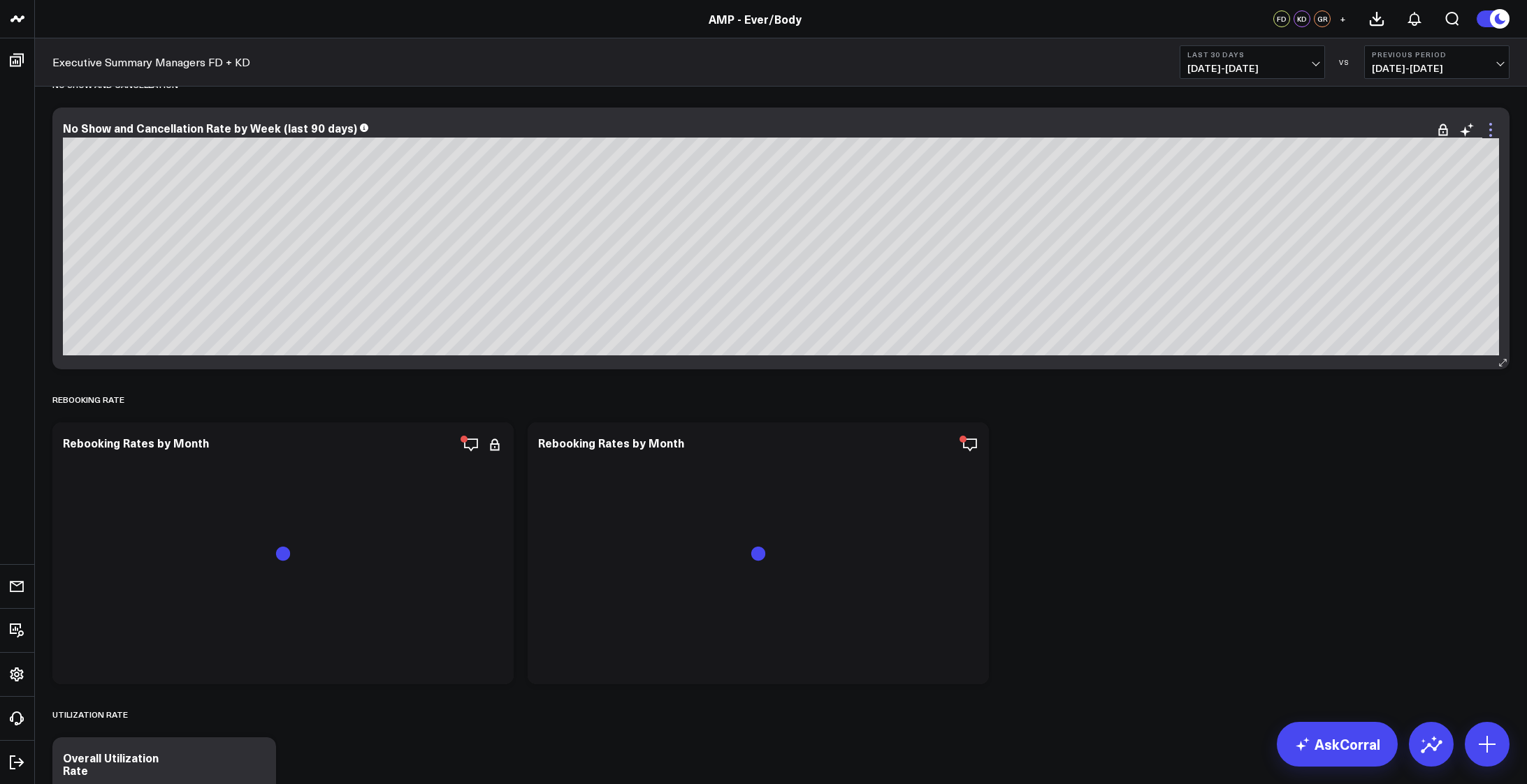
click at [1492, 129] on icon at bounding box center [1490, 130] width 17 height 17
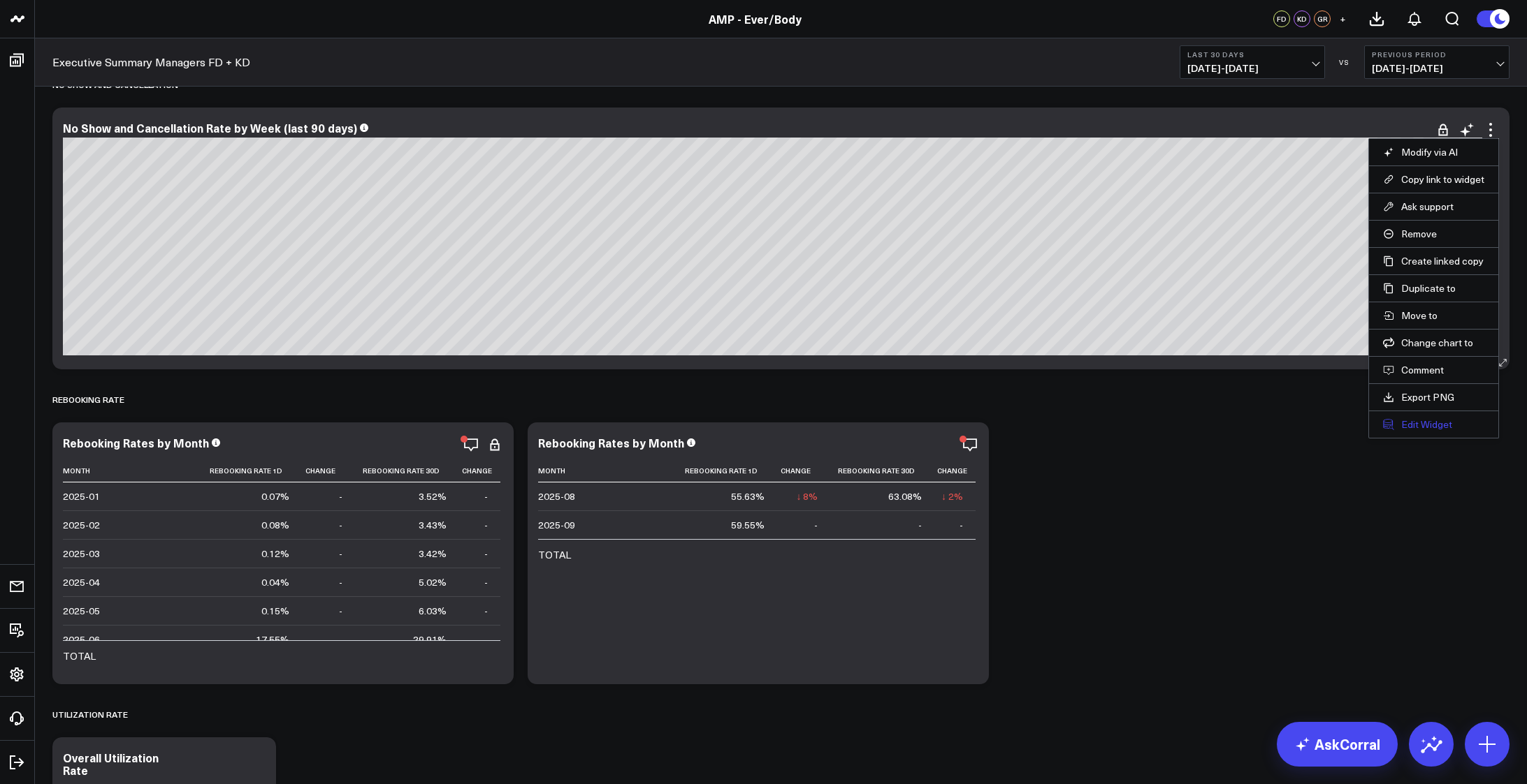
click at [1413, 425] on button "Edit Widget" at bounding box center [1433, 424] width 101 height 12
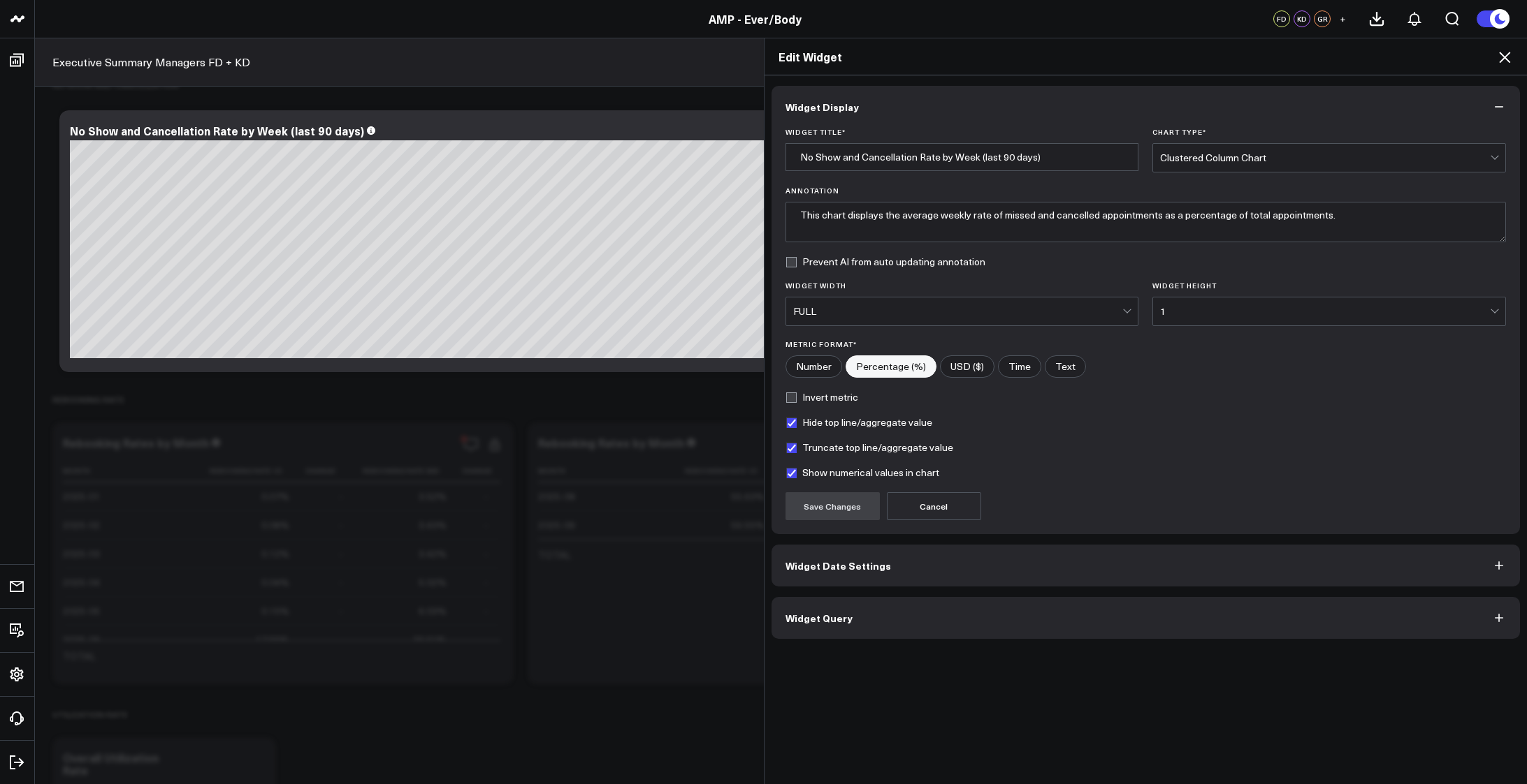
click at [927, 617] on button "Widget Query" at bounding box center [1145, 618] width 749 height 42
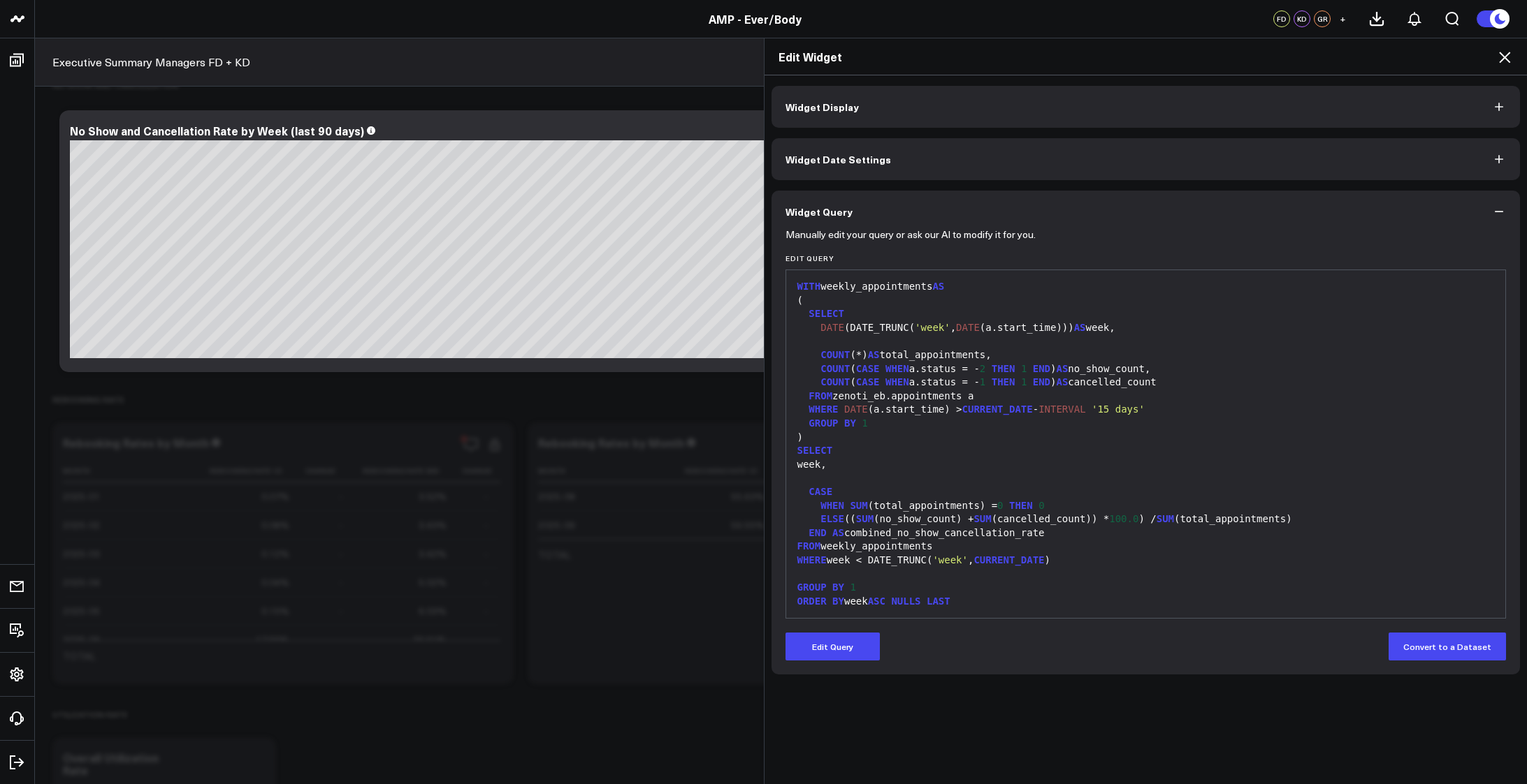
click at [853, 173] on button "Widget Date Settings" at bounding box center [1145, 159] width 749 height 42
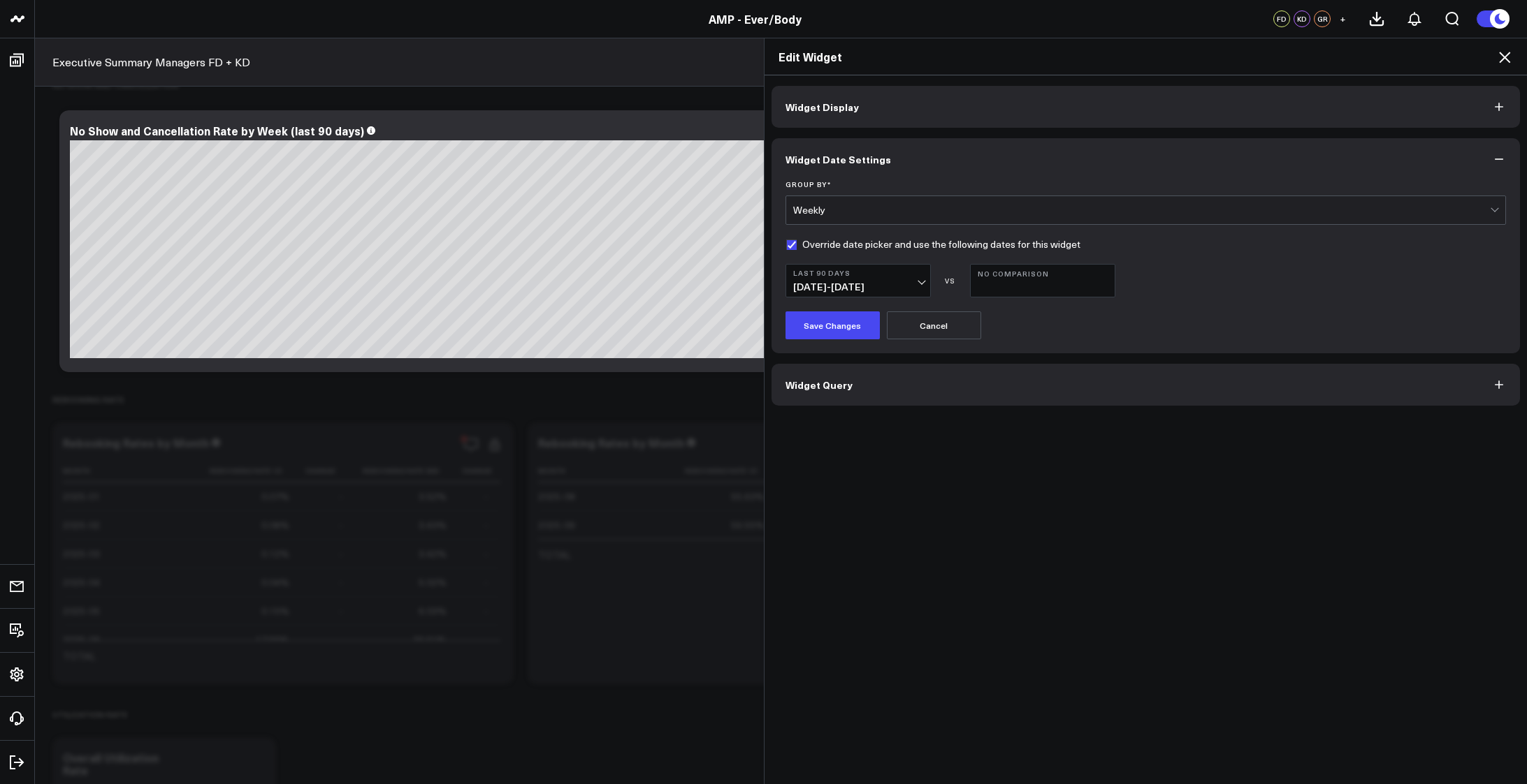
click at [905, 386] on button "Widget Query" at bounding box center [1145, 384] width 749 height 42
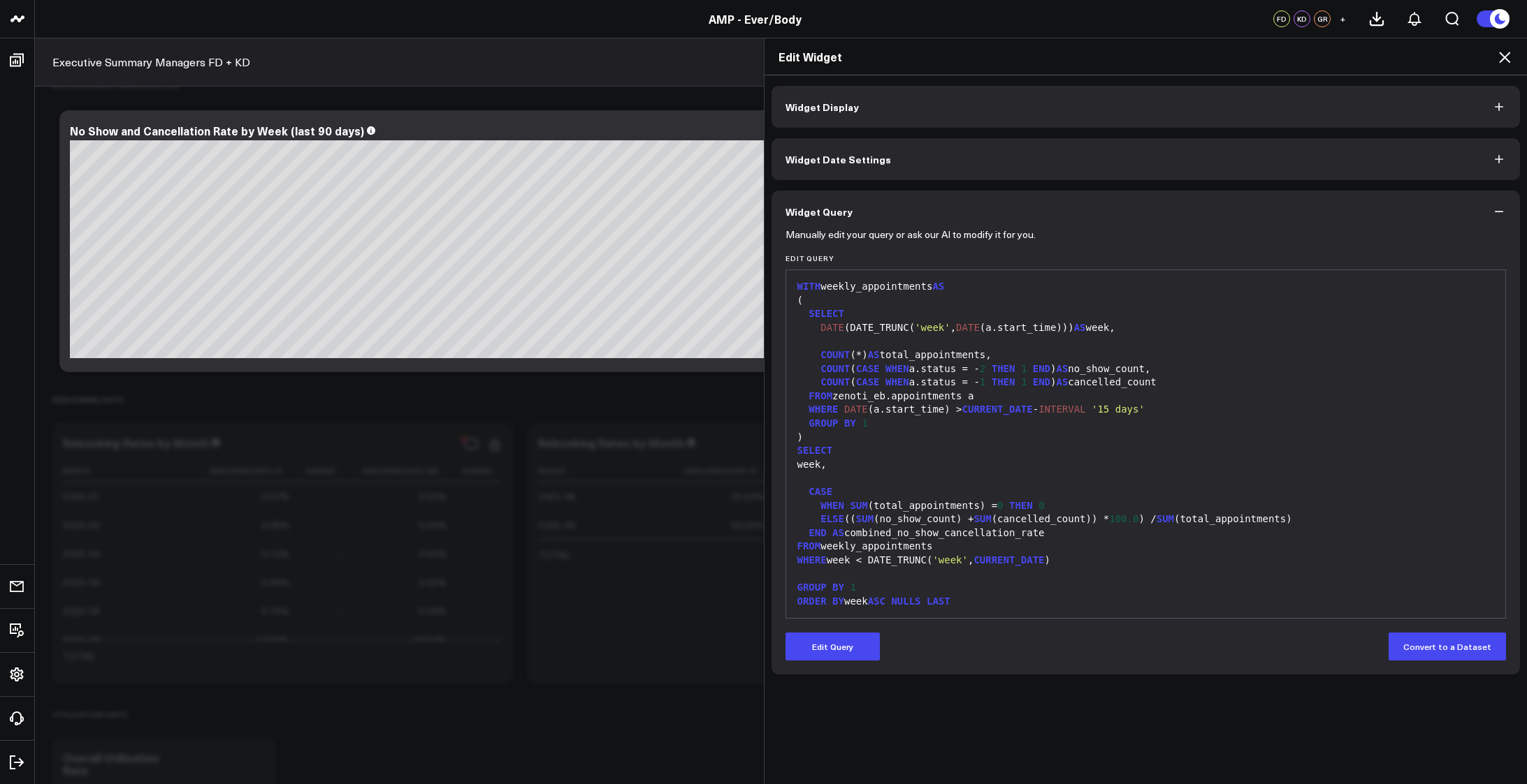
click at [966, 357] on div "COUNT (*) AS total_appointments," at bounding box center [1146, 355] width 706 height 14
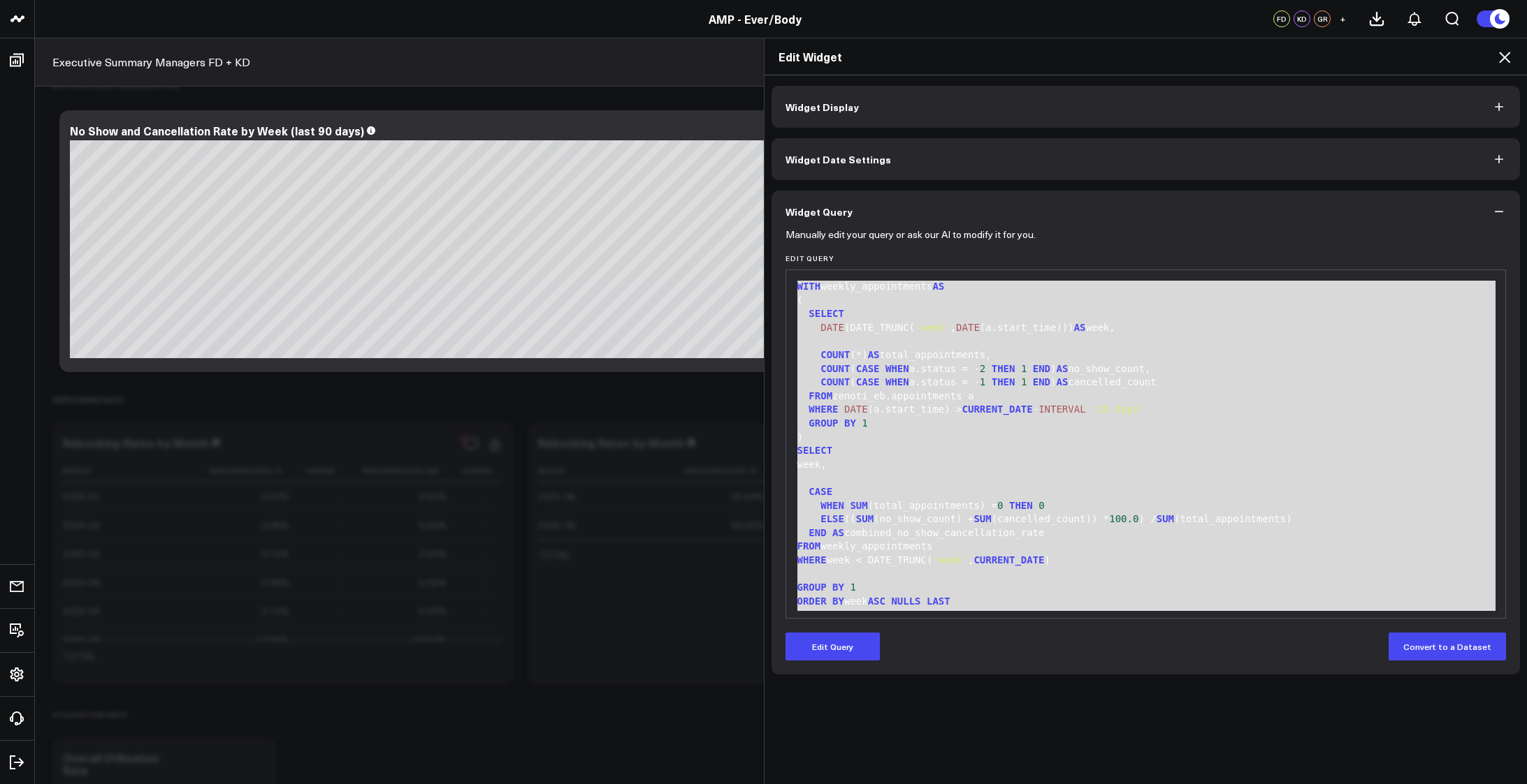
scroll to position [27, 0]
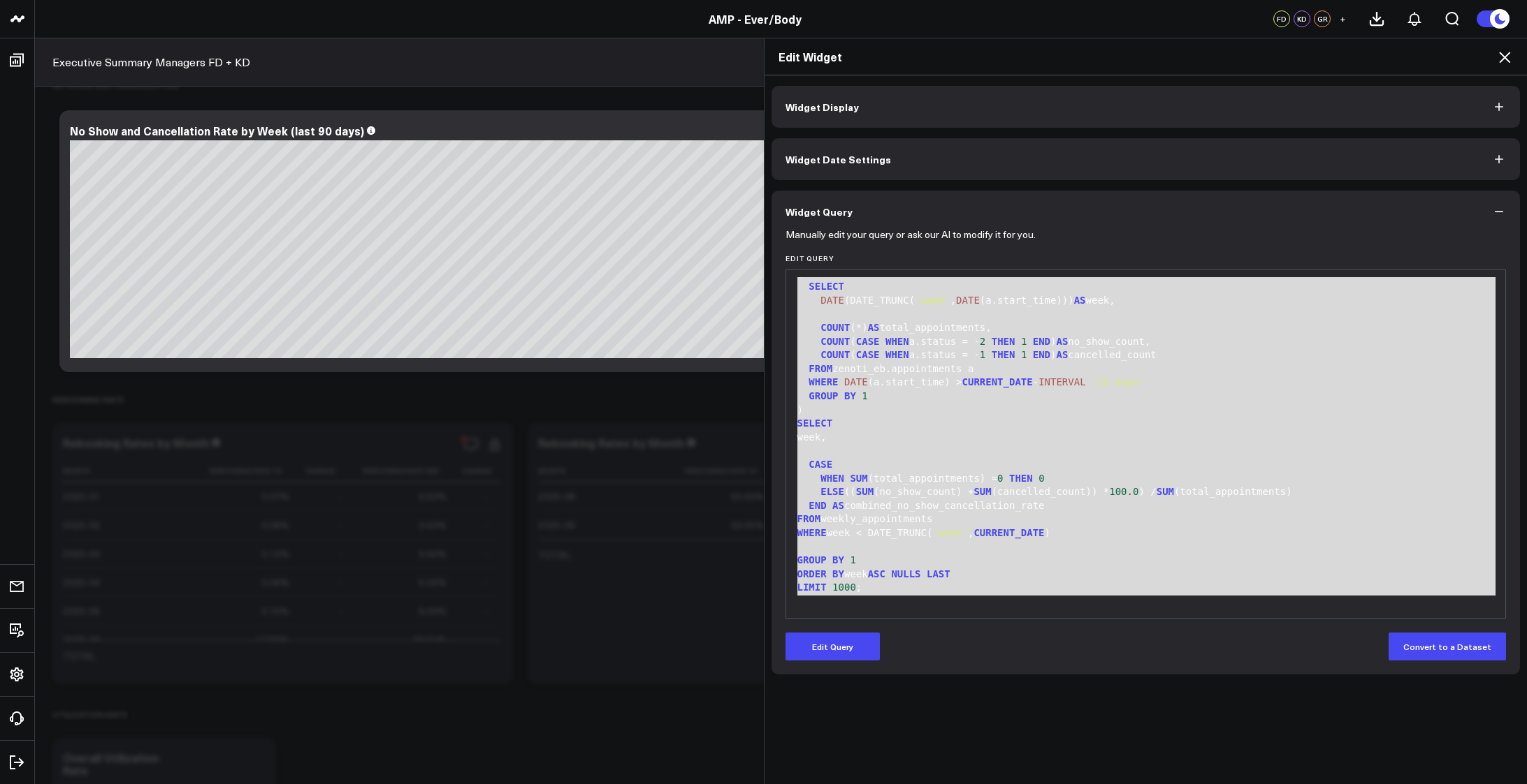
drag, startPoint x: 792, startPoint y: 286, endPoint x: 1103, endPoint y: 661, distance: 487.2
click at [1103, 661] on div "Manually edit your query or ask our AI to modify it for you. Edit Query 99 1 2 …" at bounding box center [1145, 454] width 749 height 442
copy div "WITH weekly_appointments AS ( SELECT DATE (DATE_TRUNC( 'week' , DATE (a.start_t…"
click at [970, 117] on button "Widget Display" at bounding box center [1145, 106] width 749 height 42
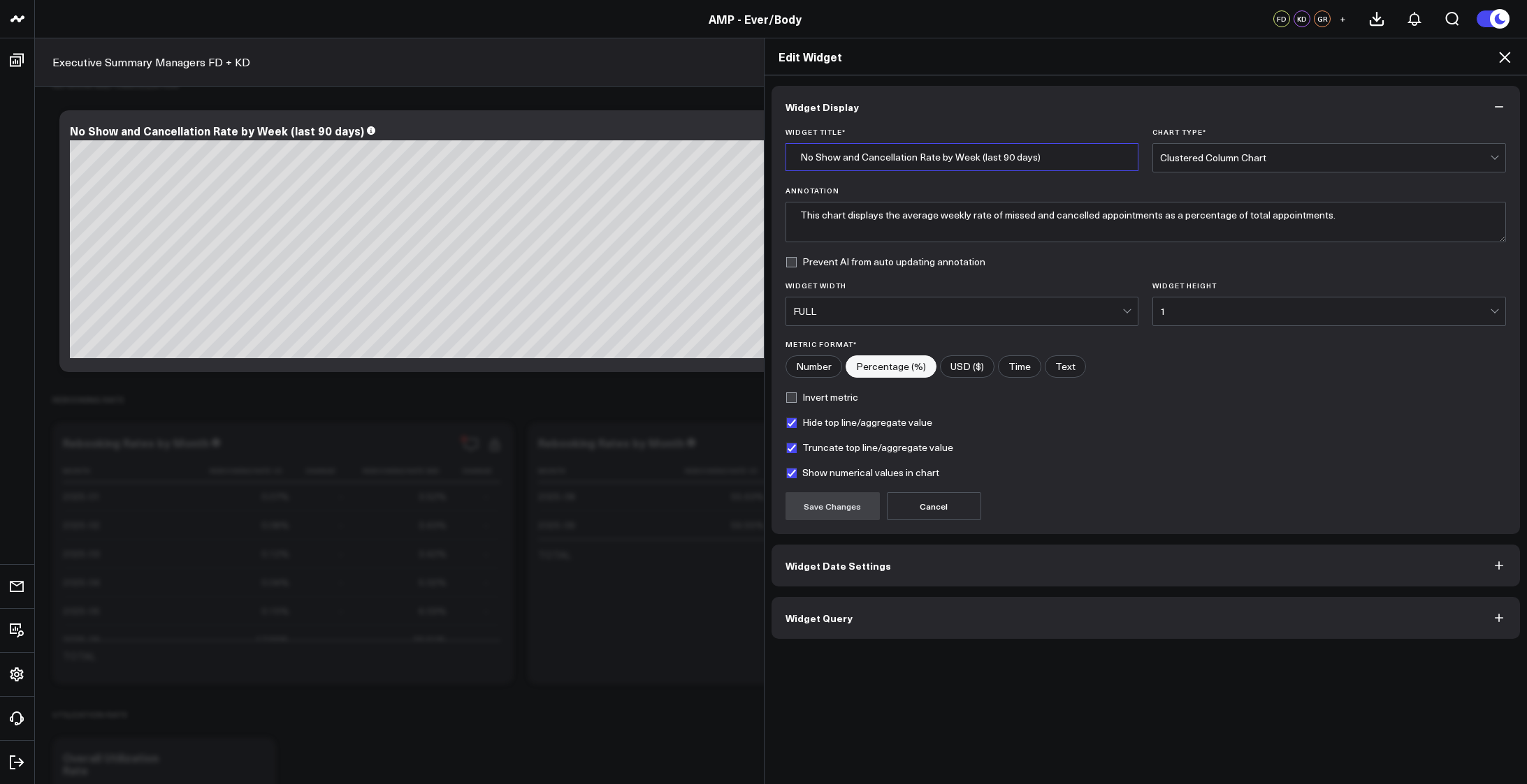
drag, startPoint x: 1044, startPoint y: 157, endPoint x: 776, endPoint y: 165, distance: 268.1
click at [776, 165] on div "Widget Title * No Show and Cancellation Rate by Week (last 90 days) Chart Type …" at bounding box center [1145, 331] width 749 height 406
click at [959, 621] on button "Widget Query" at bounding box center [1145, 618] width 749 height 42
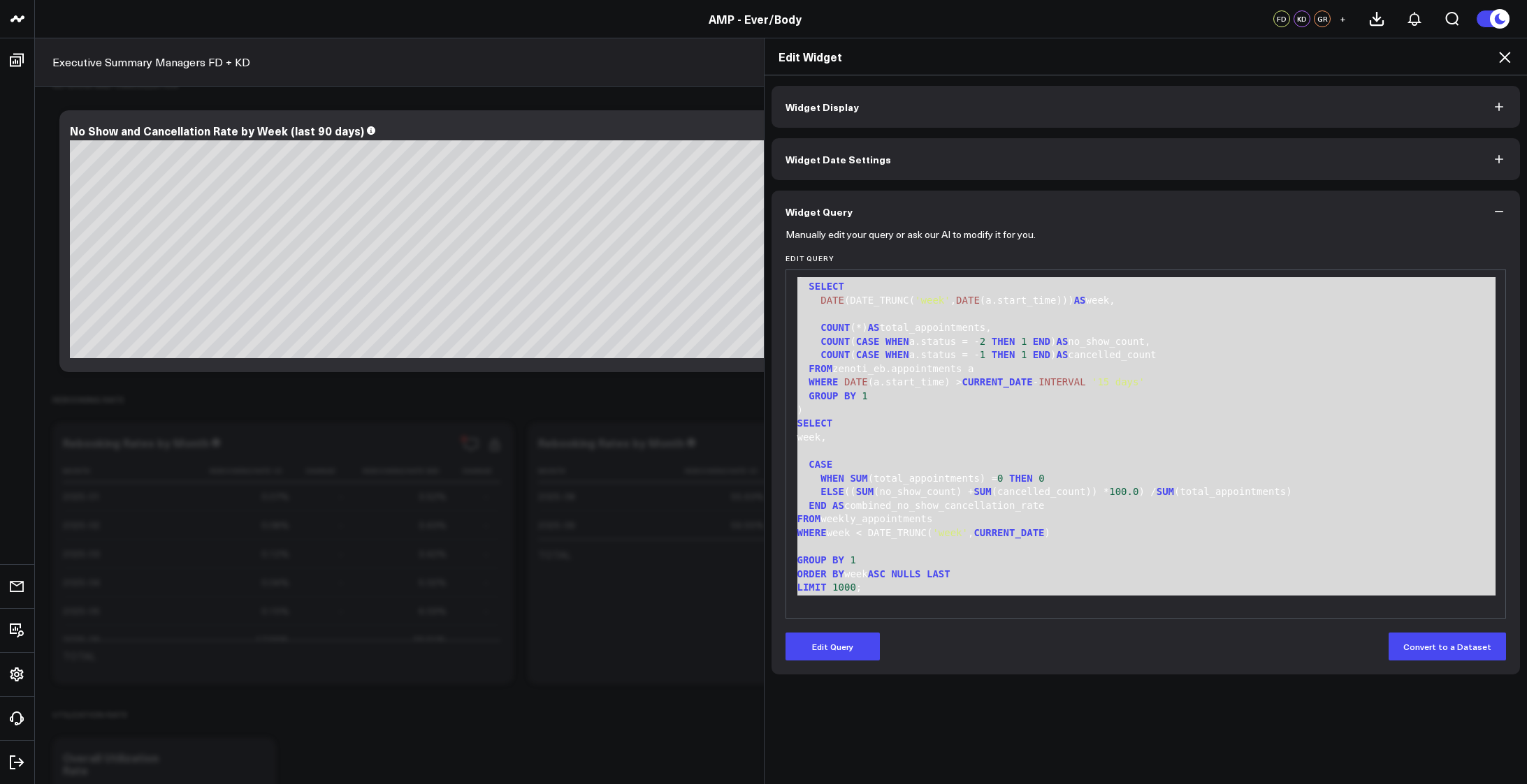
drag, startPoint x: 793, startPoint y: 286, endPoint x: 984, endPoint y: 647, distance: 408.4
click at [984, 647] on form "Manually edit your query or ask our AI to modify it for you. Edit Query 99 1 2 …" at bounding box center [1145, 447] width 721 height 428
copy div "WITH weekly_appointments AS ( SELECT DATE (DATE_TRUNC( 'week' , DATE (a.start_t…"
click at [1078, 504] on div "END AS combined_no_show_cancellation_rate" at bounding box center [1146, 506] width 706 height 14
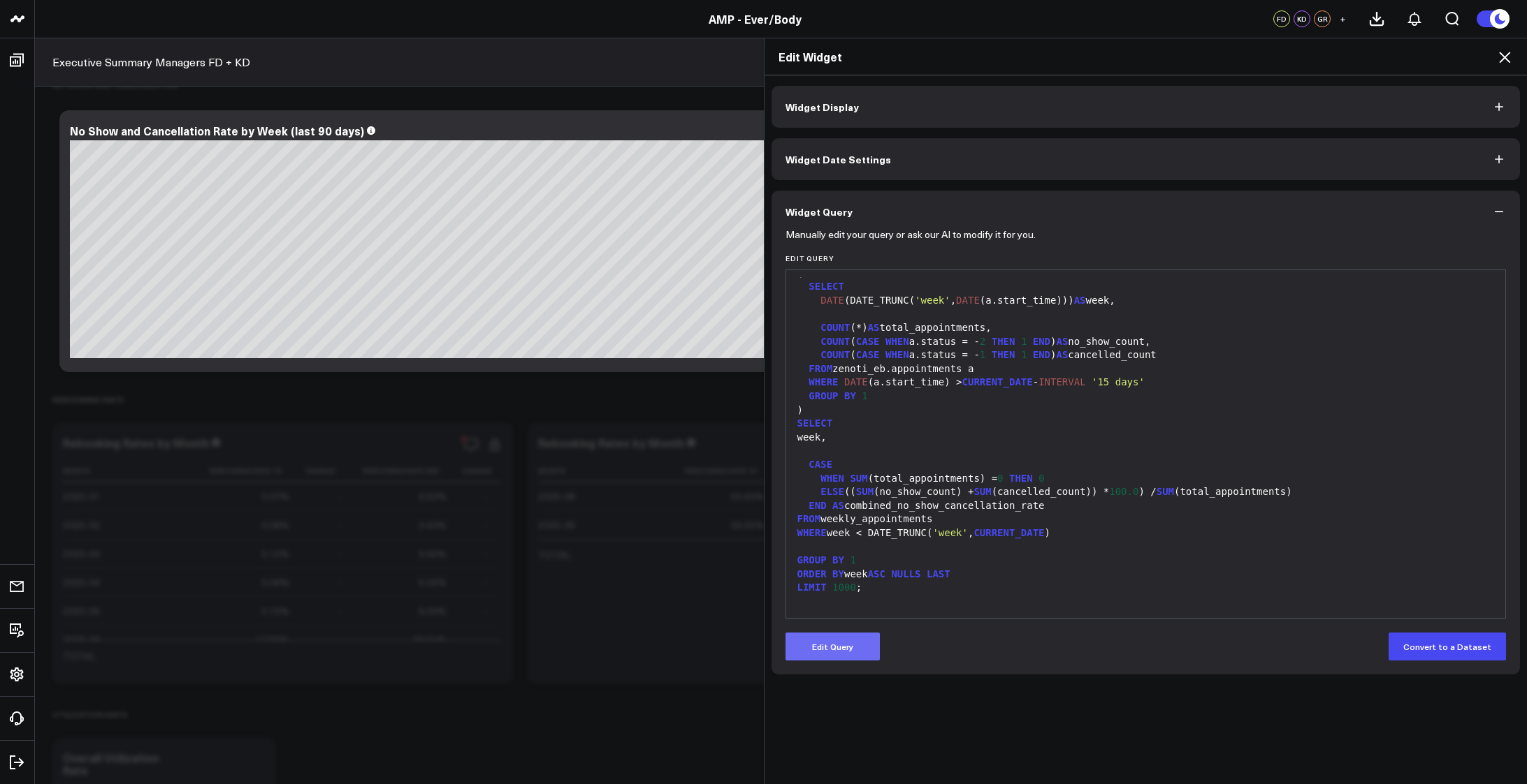
click at [825, 657] on button "Edit Query" at bounding box center [832, 646] width 94 height 28
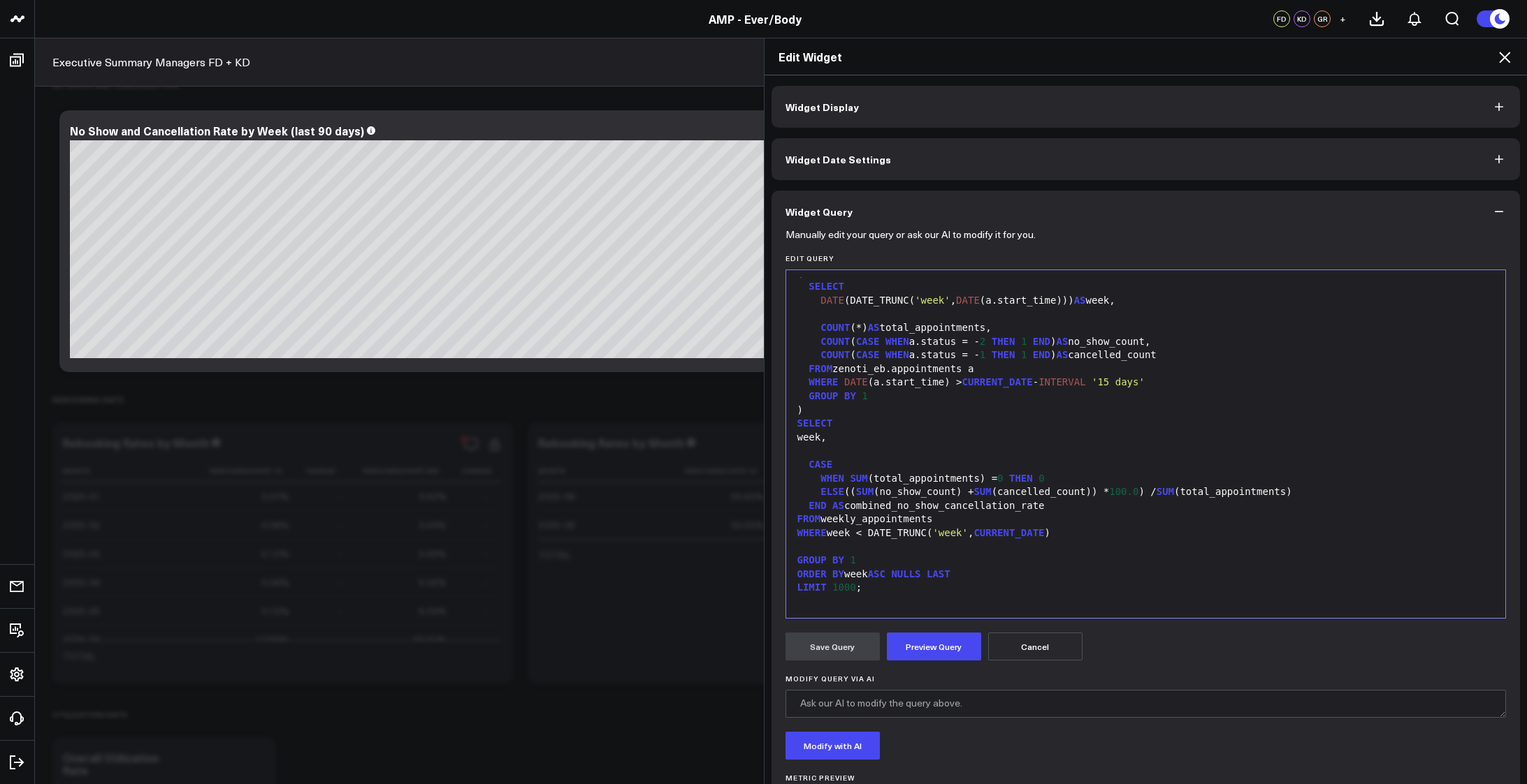
click at [947, 544] on div at bounding box center [1146, 547] width 706 height 14
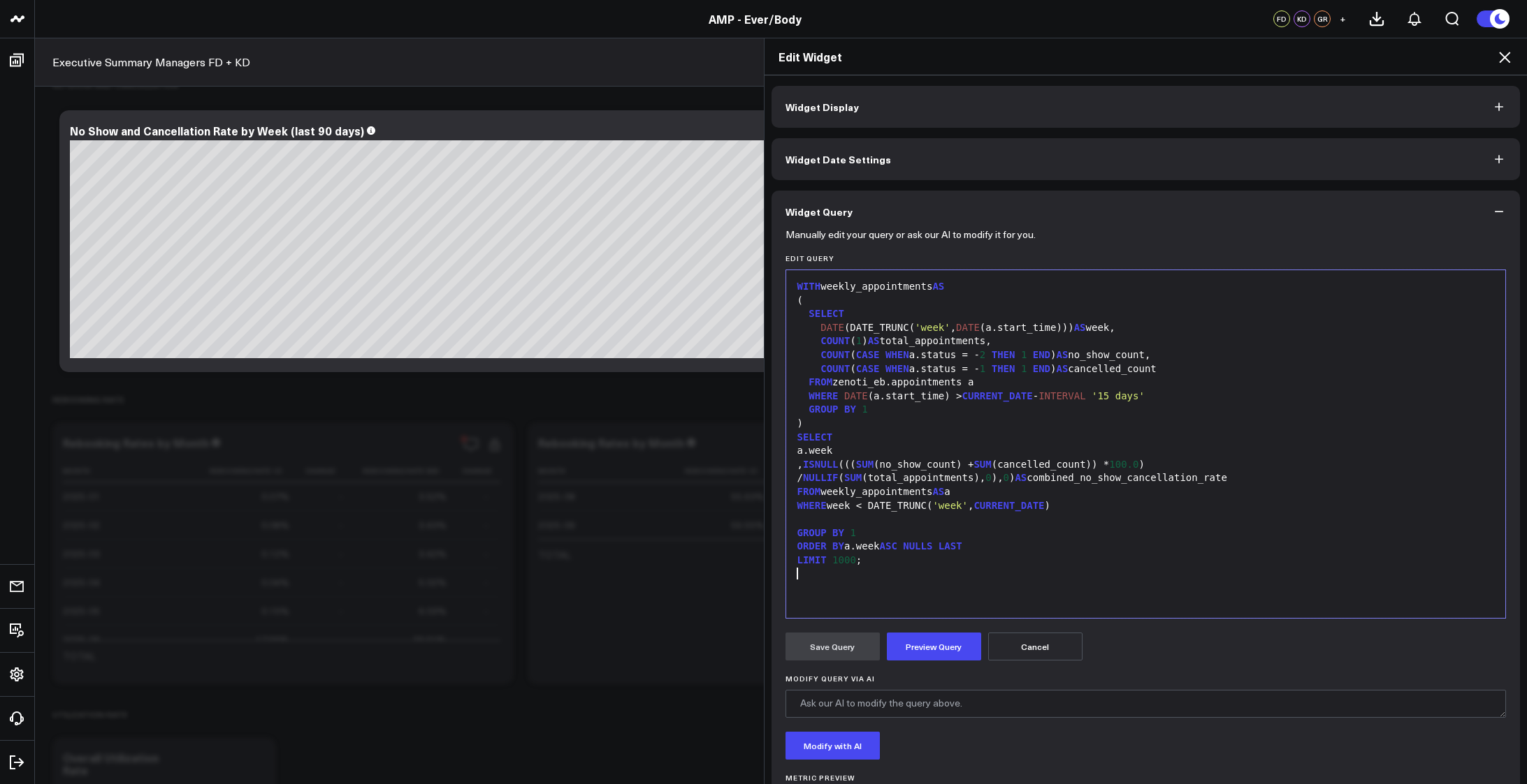
scroll to position [0, 0]
click at [913, 657] on button "Preview Query" at bounding box center [934, 646] width 94 height 28
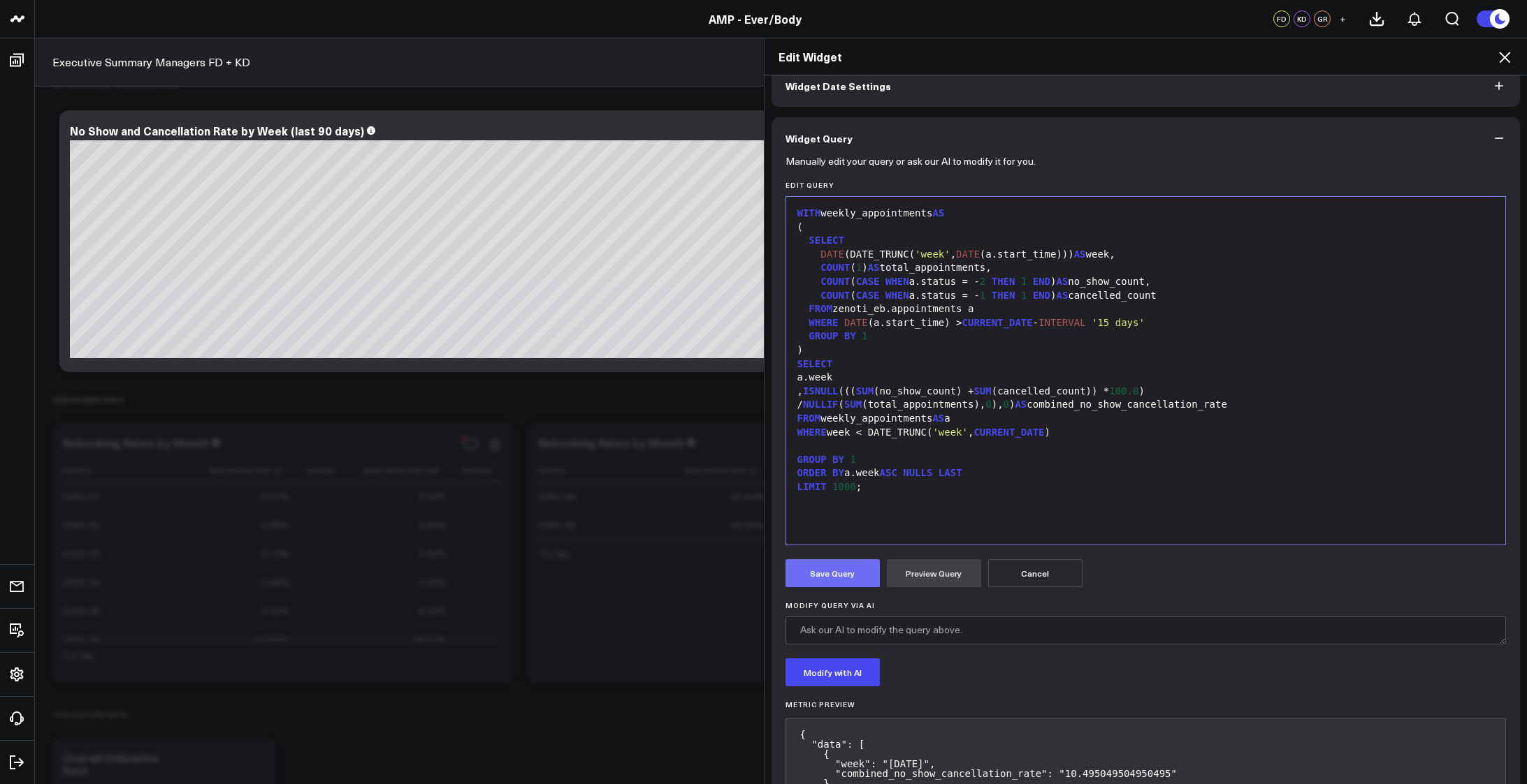
click at [842, 577] on button "Save Query" at bounding box center [832, 573] width 94 height 28
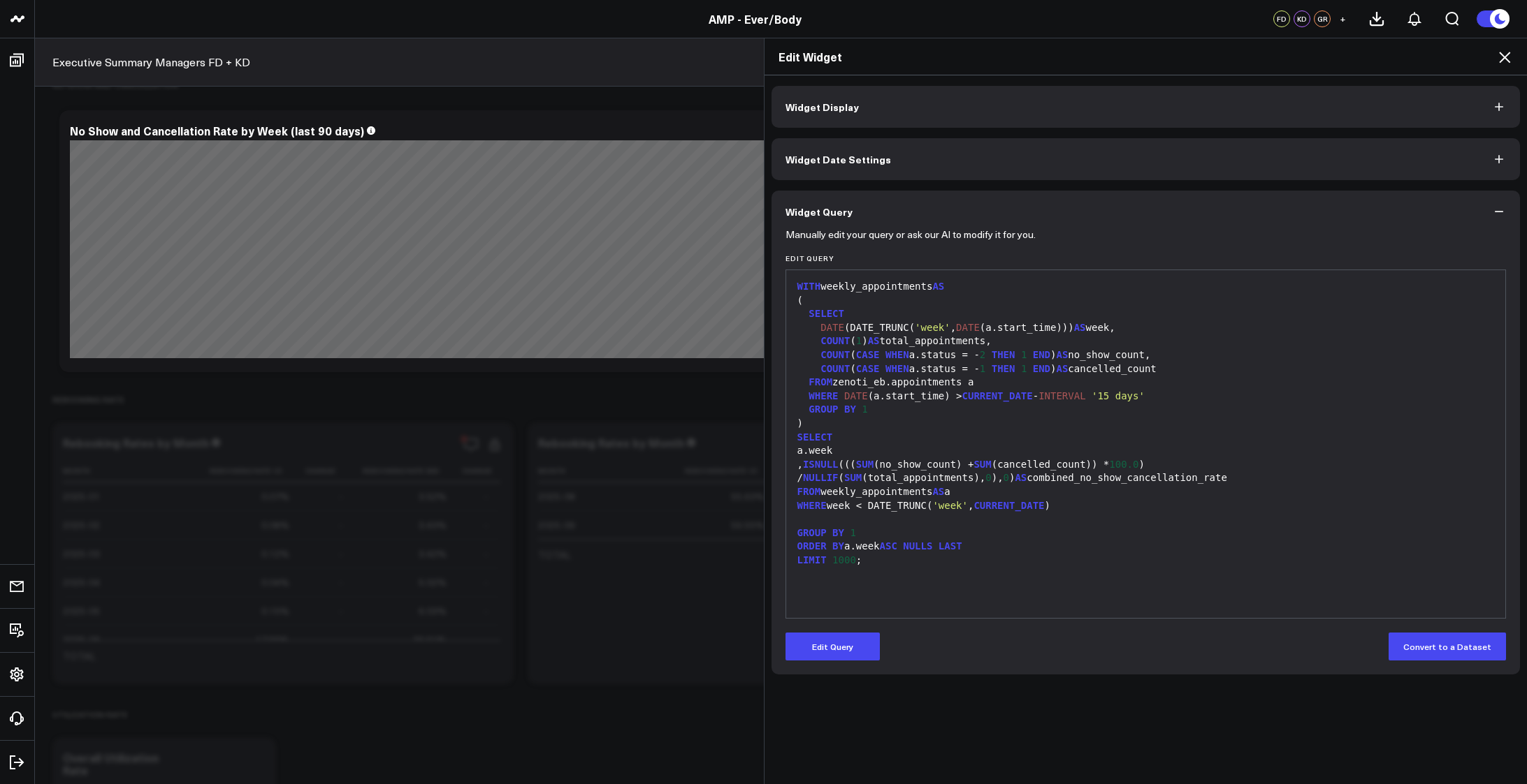
scroll to position [0, 0]
click at [1507, 59] on icon at bounding box center [1504, 57] width 17 height 17
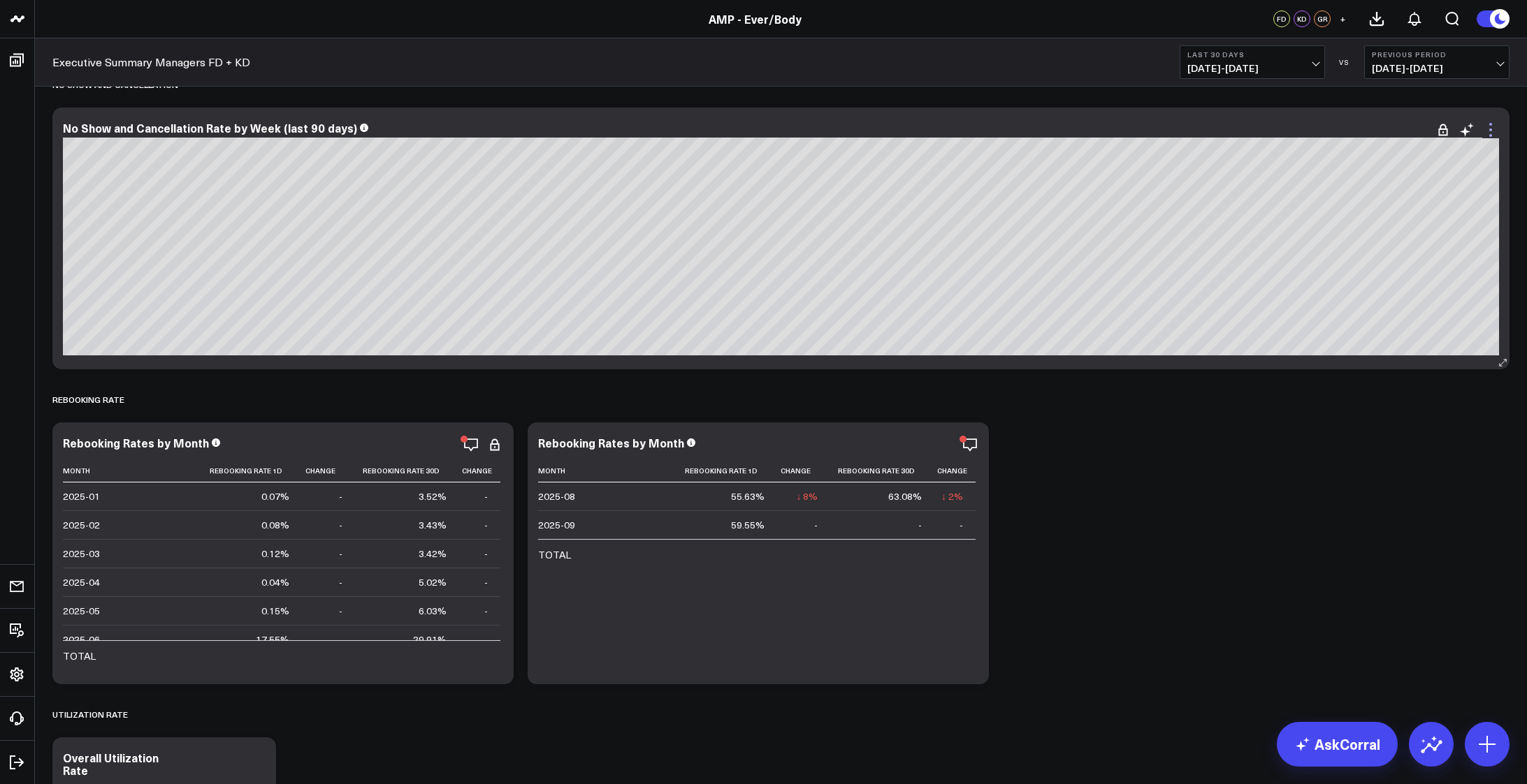
click at [1494, 125] on icon at bounding box center [1490, 130] width 17 height 17
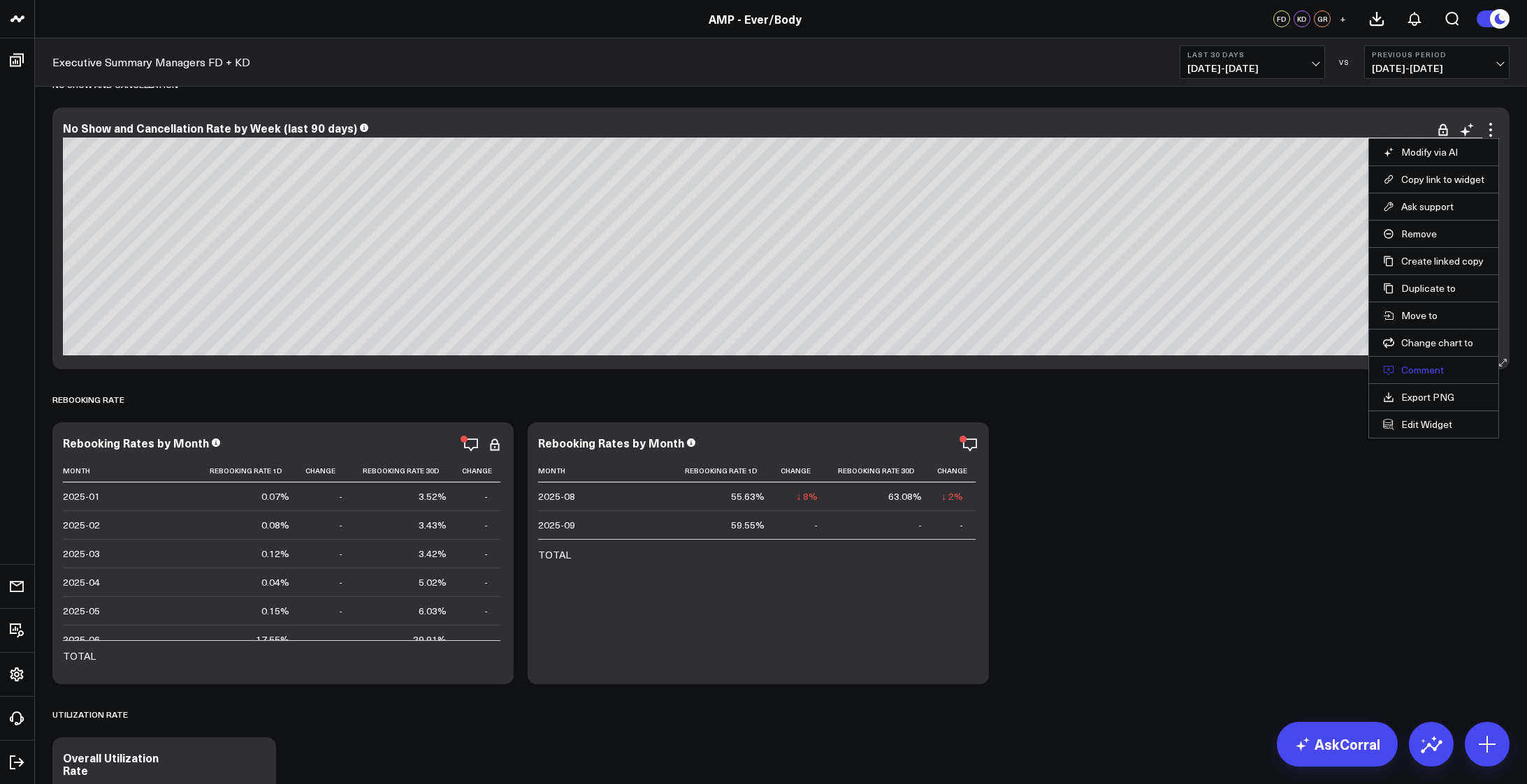
click at [1416, 370] on button "Comment" at bounding box center [1433, 370] width 101 height 12
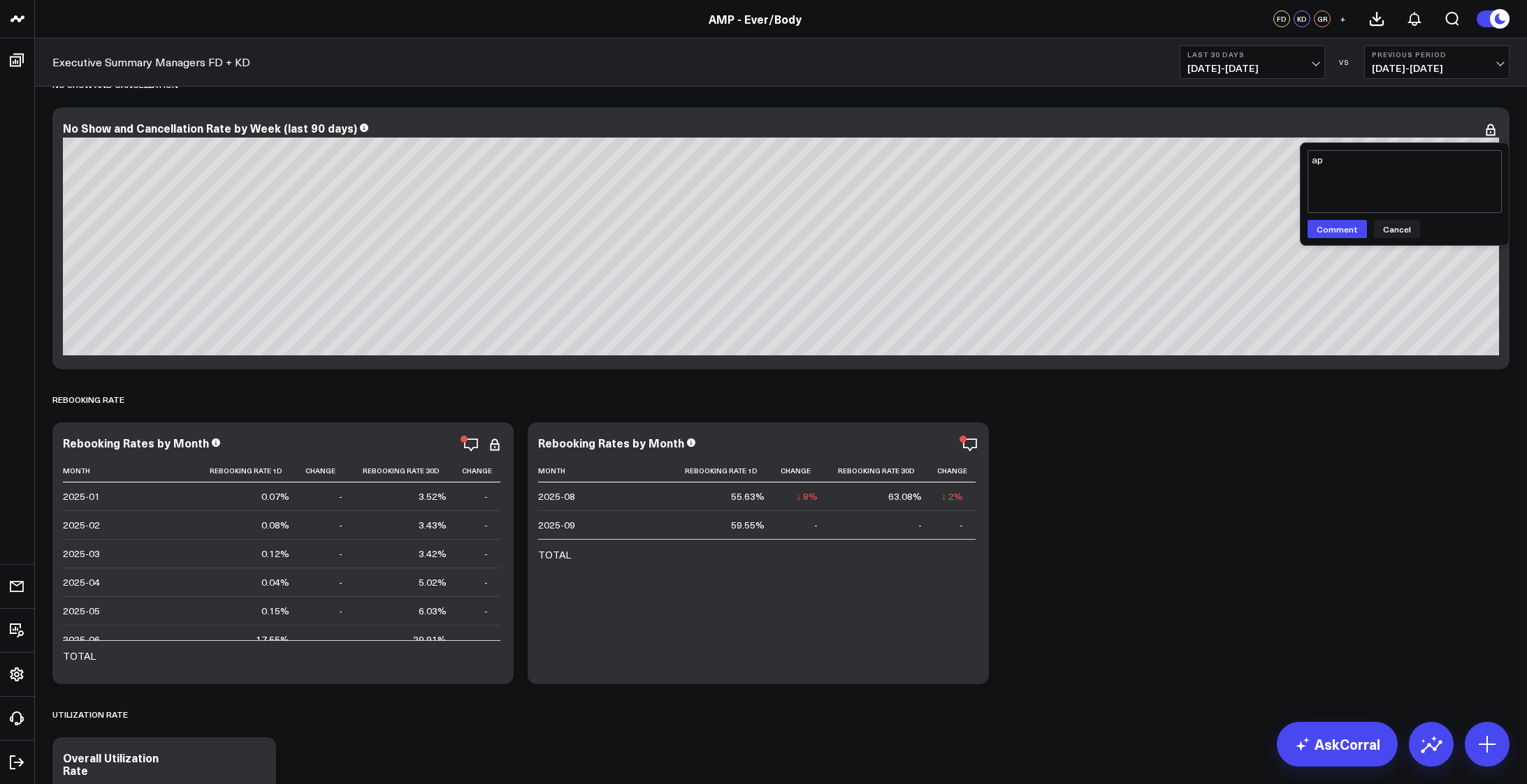
type textarea "a"
type textarea "simplified, approved for production"
click at [1344, 236] on button "Comment" at bounding box center [1337, 229] width 59 height 18
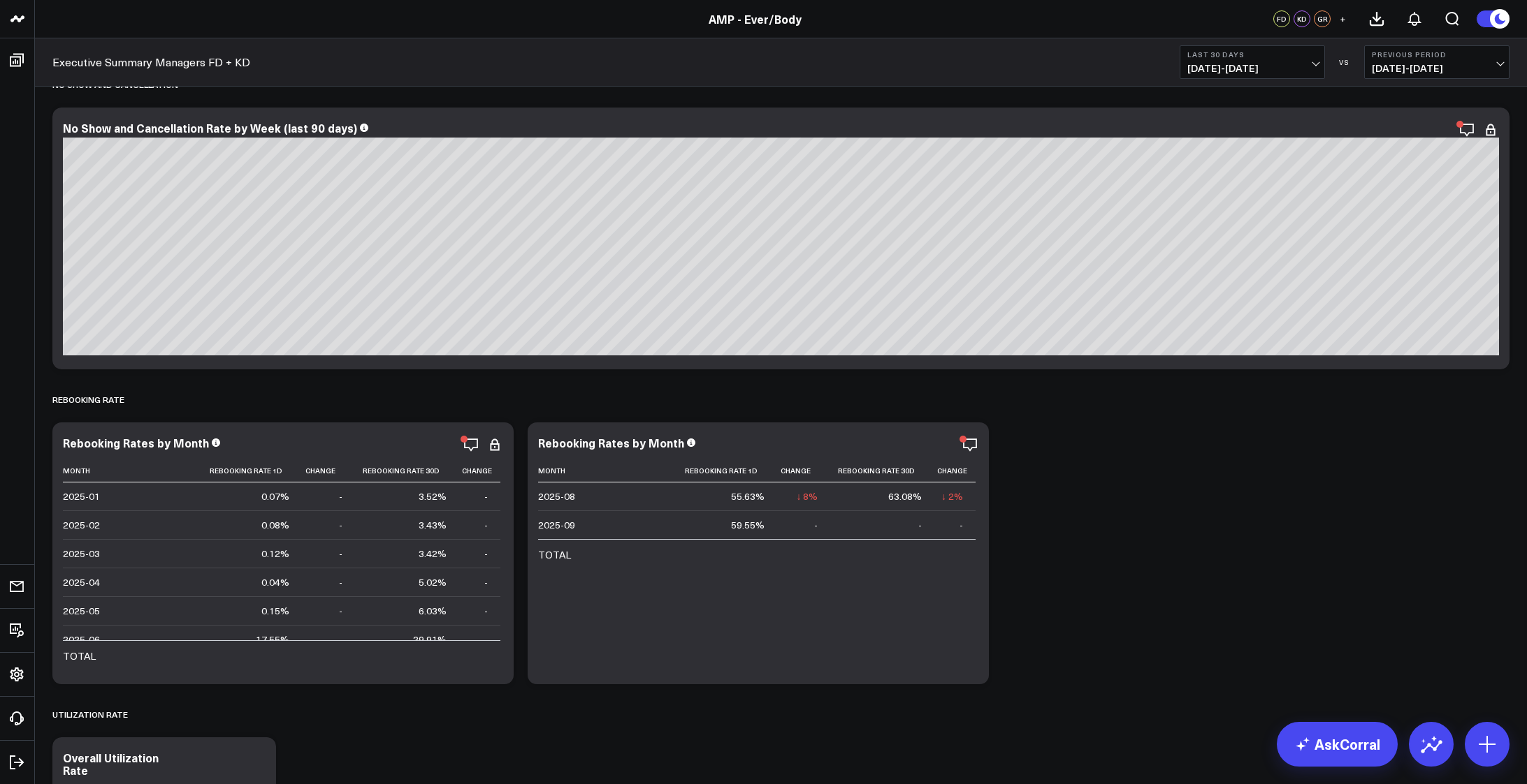
click at [1244, 425] on div "Modify via AI Copy link to widget Ask support Remove Create linked copy Executi…" at bounding box center [781, 692] width 1471 height 7642
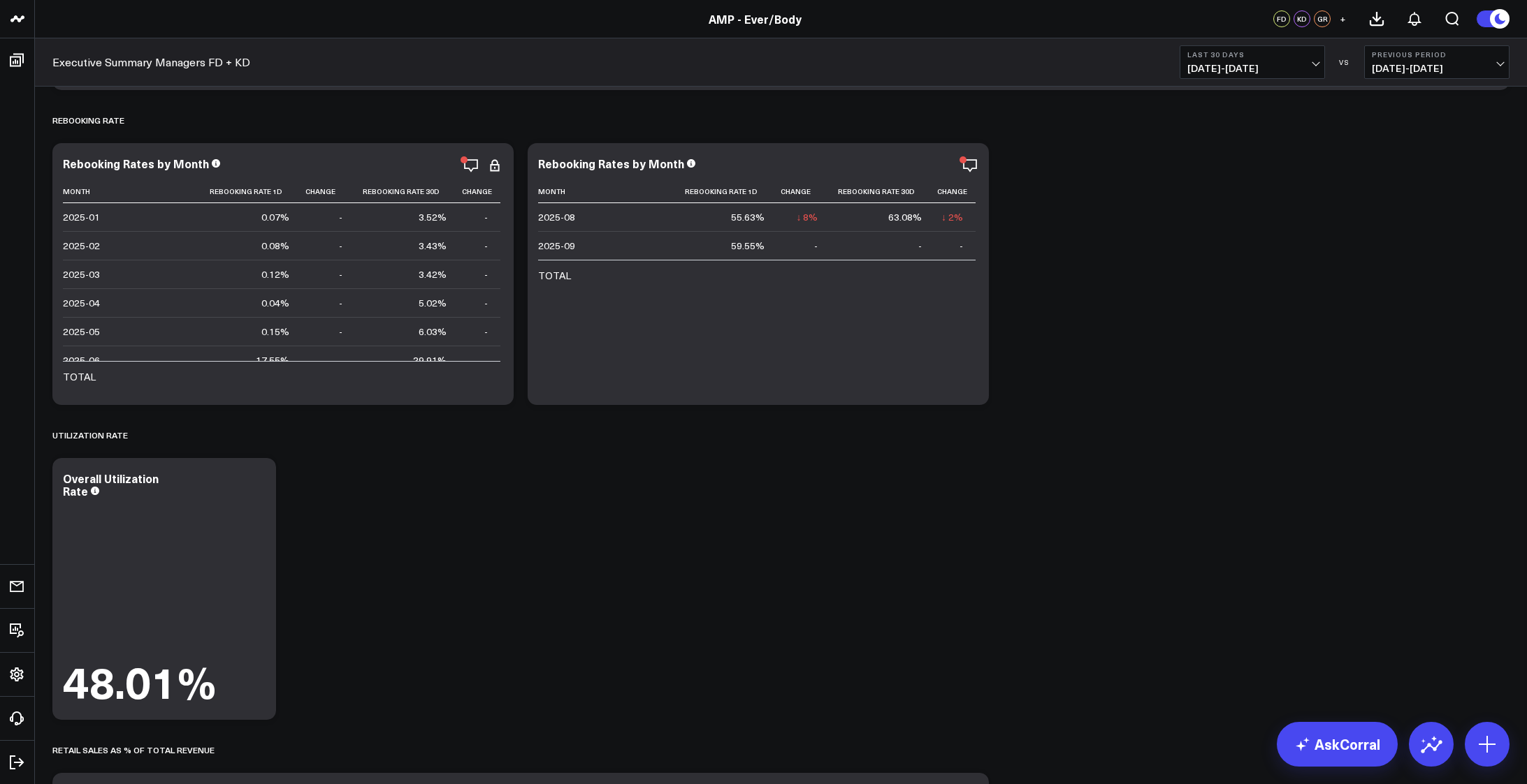
scroll to position [3585, 0]
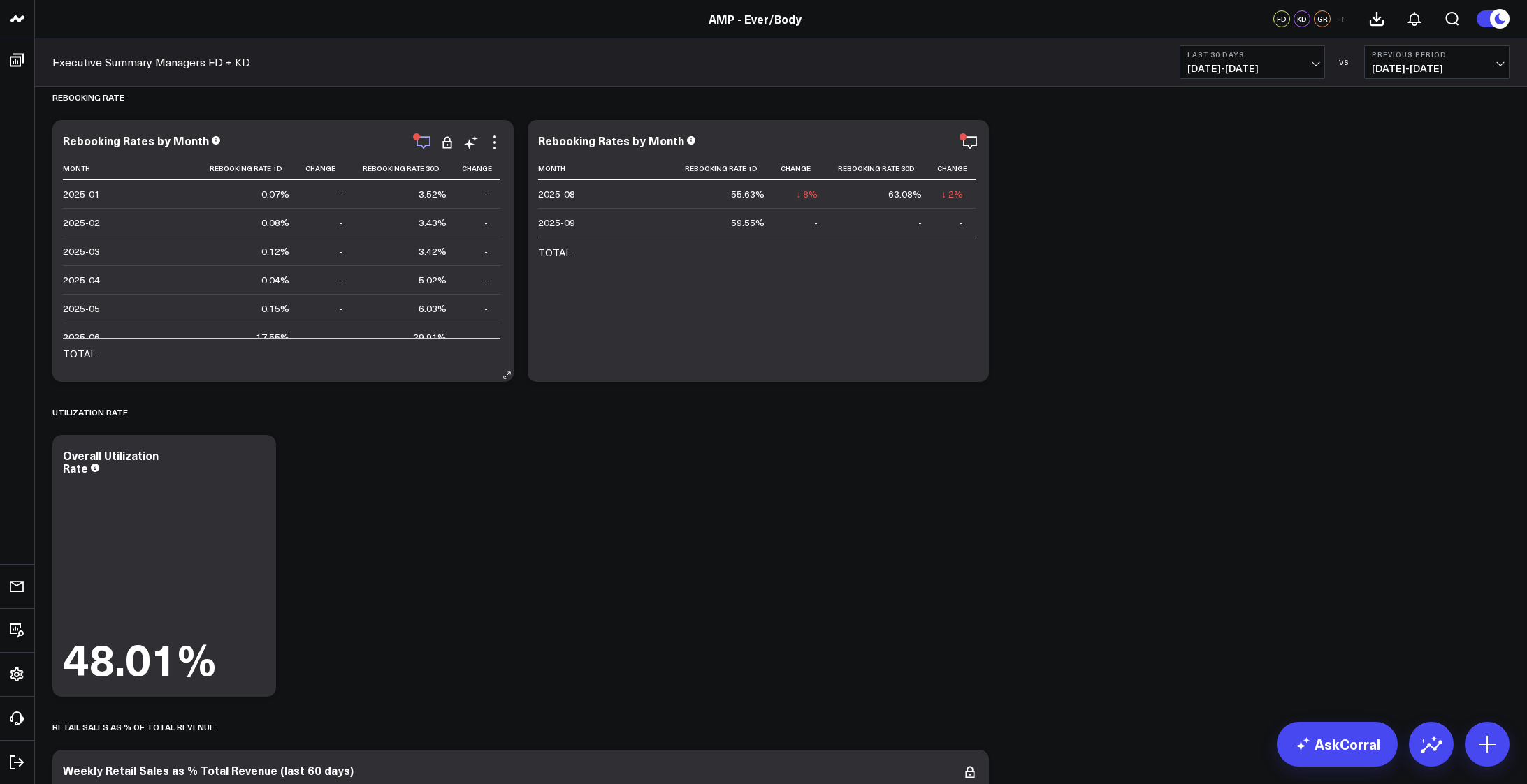
click at [423, 141] on icon "button" at bounding box center [423, 142] width 17 height 17
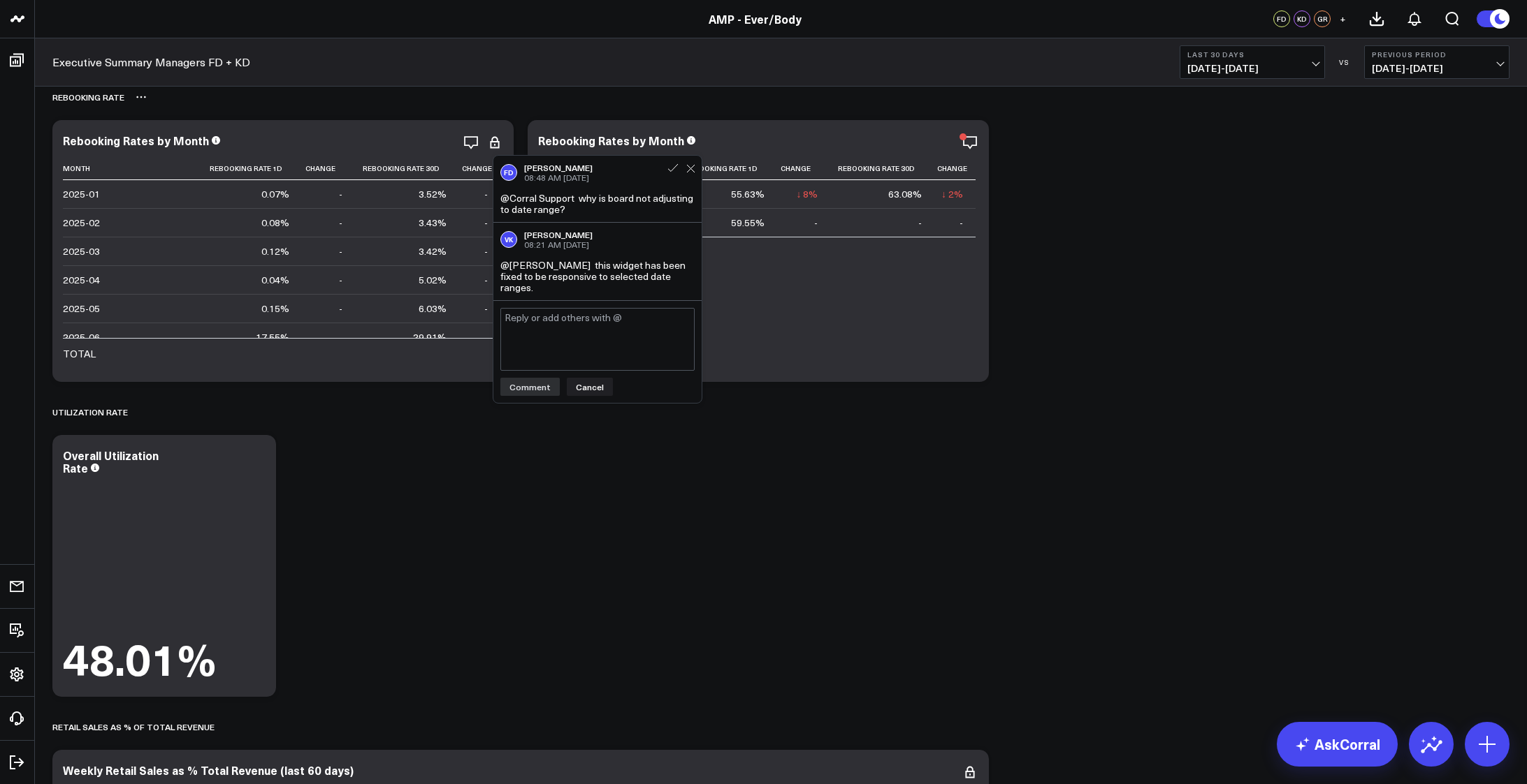
click at [483, 107] on div "Rebooking Rate" at bounding box center [781, 97] width 1457 height 32
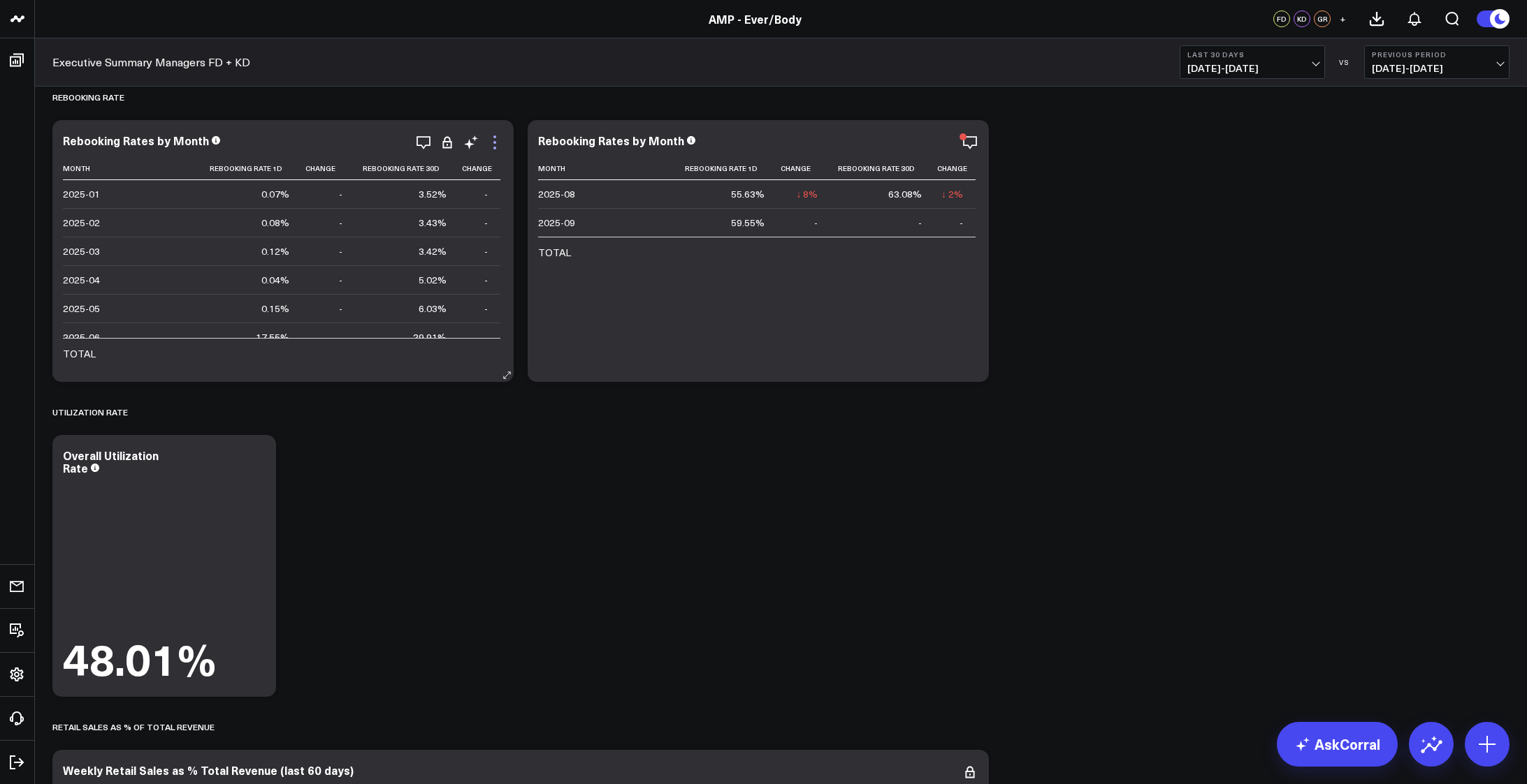
click at [497, 150] on icon at bounding box center [494, 142] width 17 height 17
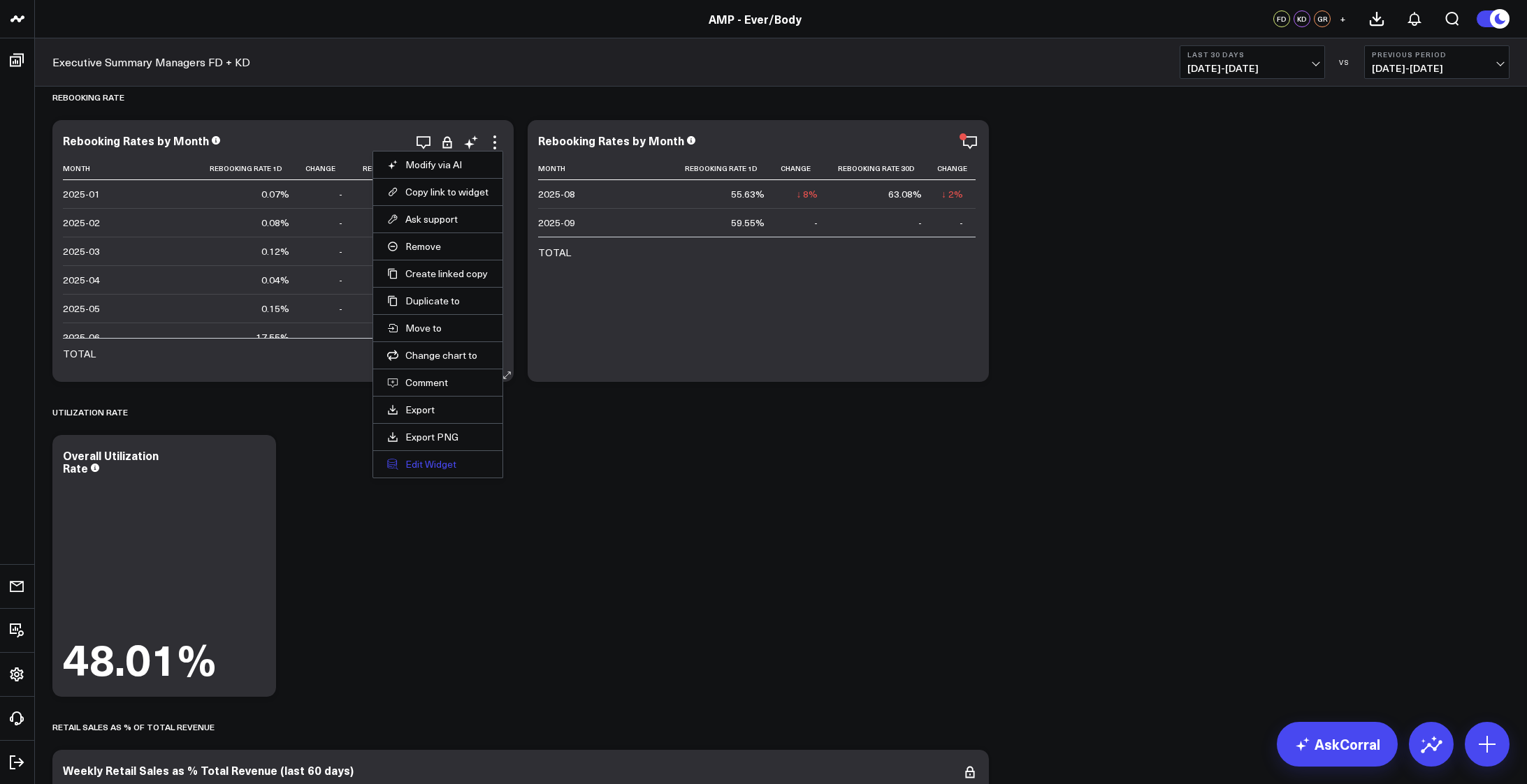
click at [432, 463] on button "Edit Widget" at bounding box center [438, 464] width 101 height 12
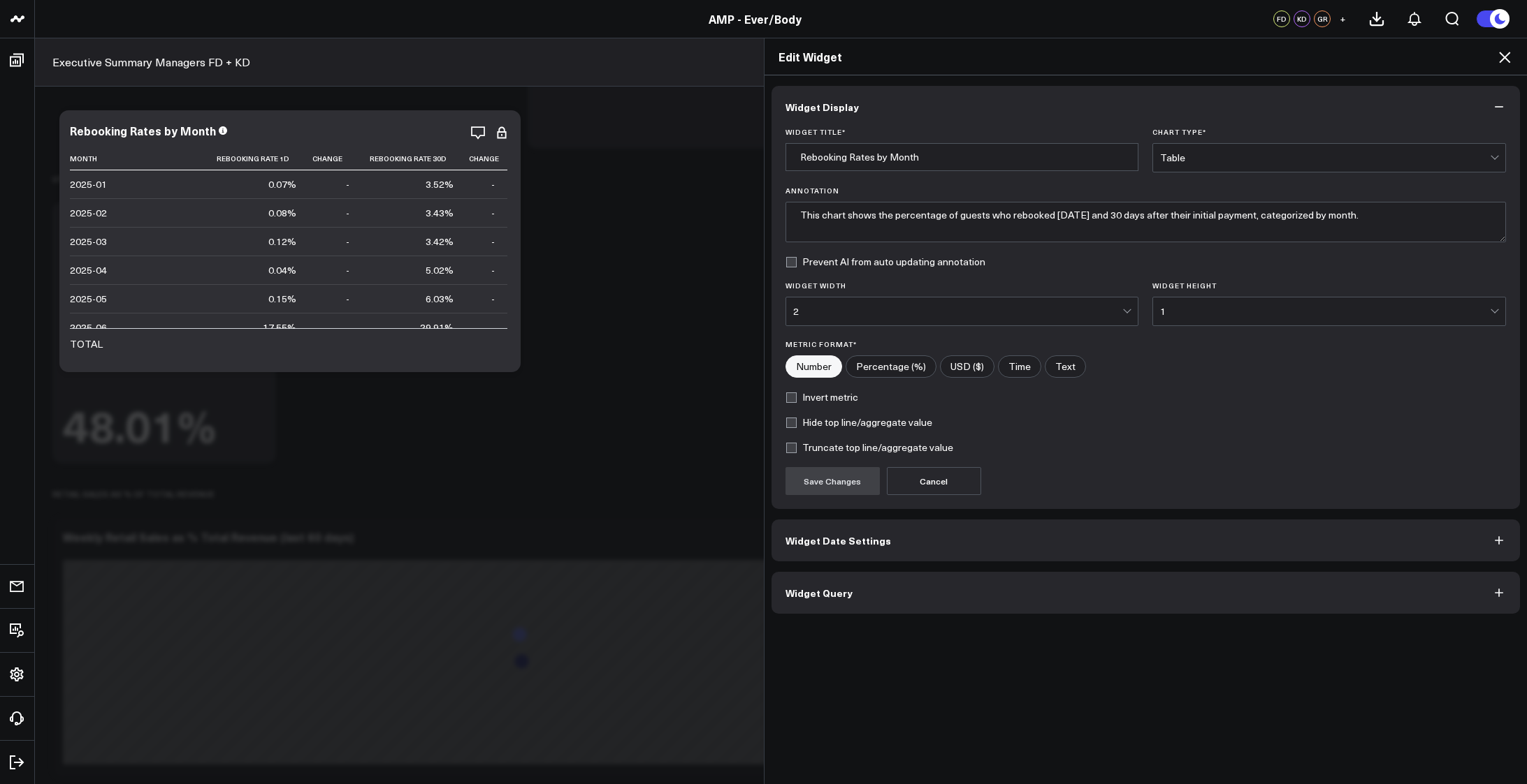
scroll to position [3562, 0]
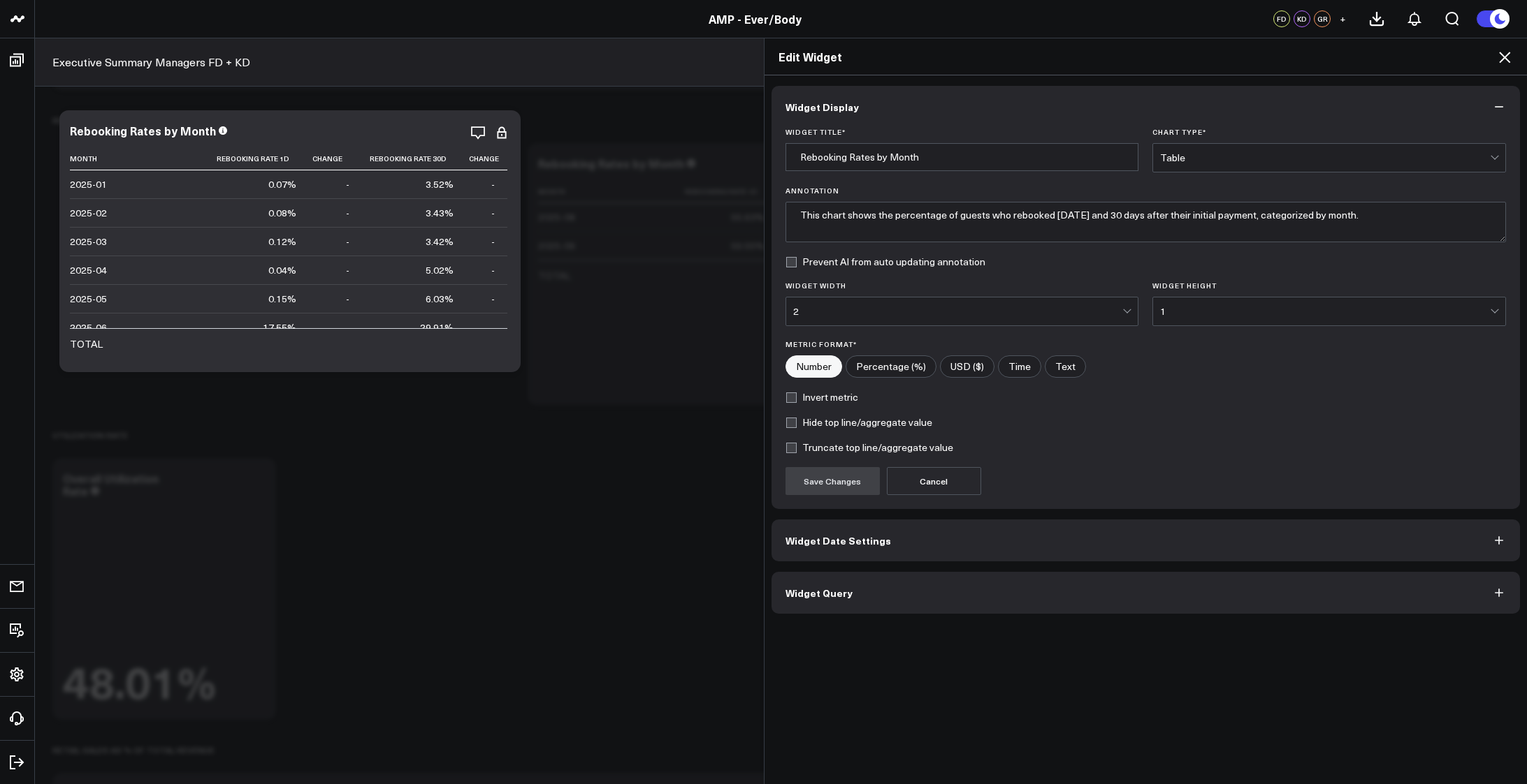
drag, startPoint x: 505, startPoint y: 216, endPoint x: 505, endPoint y: 271, distance: 55.0
click at [505, 271] on div "Edit Widget Widget Display Widget Title * Rebooking Rates by Month Chart Type *…" at bounding box center [763, 411] width 1527 height 747
drag, startPoint x: 1506, startPoint y: 56, endPoint x: 1485, endPoint y: 64, distance: 22.5
click at [1506, 55] on icon at bounding box center [1504, 57] width 17 height 17
